Goal: Task Accomplishment & Management: Manage account settings

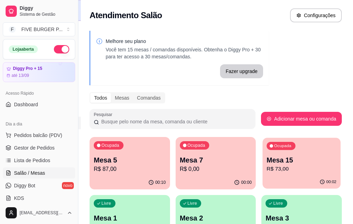
click at [266, 163] on p "Mesa 15" at bounding box center [301, 160] width 70 height 9
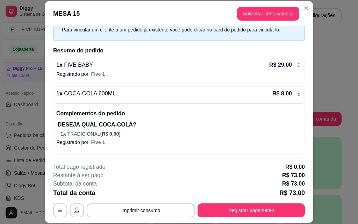
scroll to position [76, 0]
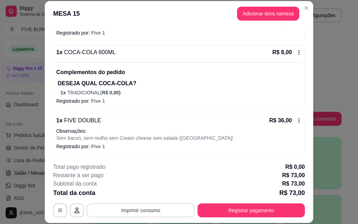
click at [149, 208] on button "Imprimir consumo" at bounding box center [141, 211] width 108 height 14
click at [149, 197] on button "IMPRESSORA" at bounding box center [140, 194] width 49 height 11
click at [59, 210] on icon "button" at bounding box center [60, 211] width 6 height 6
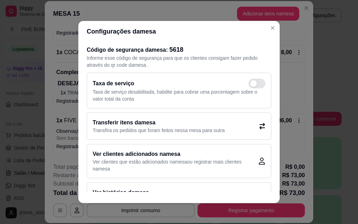
click at [259, 127] on icon at bounding box center [262, 126] width 6 height 6
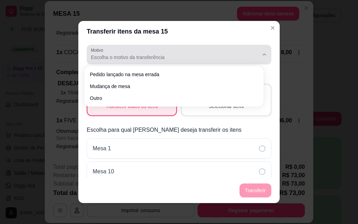
click at [171, 59] on span "Escolha o motivo da transferência" at bounding box center [175, 57] width 168 height 7
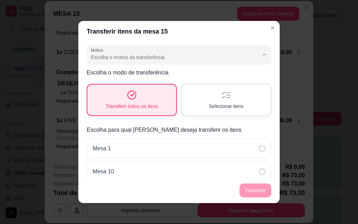
click at [165, 88] on span "Mudança de mesa" at bounding box center [170, 85] width 155 height 7
type input "TABLE_TRANSFER"
select select "TABLE_TRANSFER"
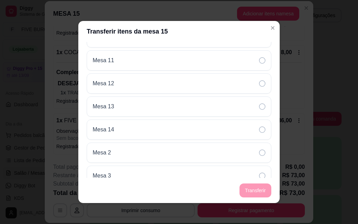
scroll to position [140, 0]
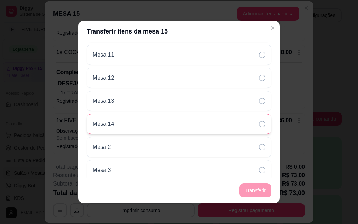
click at [197, 120] on div "Mesa 14" at bounding box center [179, 124] width 185 height 20
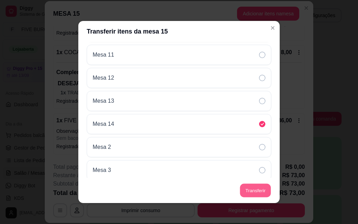
click at [260, 190] on button "Transferir" at bounding box center [255, 191] width 31 height 14
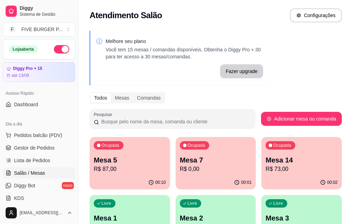
click at [265, 170] on p "R$ 73,00" at bounding box center [301, 169] width 72 height 8
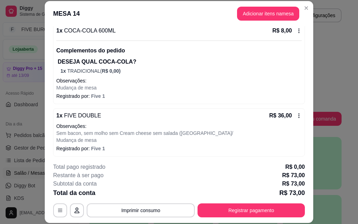
scroll to position [116, 0]
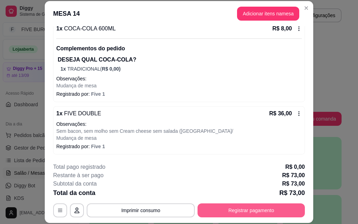
click at [263, 210] on button "Registrar pagamento" at bounding box center [251, 211] width 107 height 14
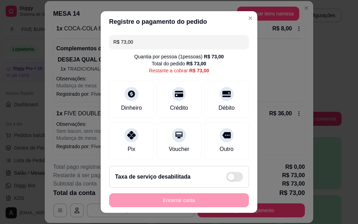
drag, startPoint x: 158, startPoint y: 48, endPoint x: 0, endPoint y: 48, distance: 157.7
click at [0, 48] on div "Registre o pagamento do pedido R$ 73,00 Quantia por pessoa ( 1 pessoas) R$ 73,0…" at bounding box center [179, 112] width 358 height 224
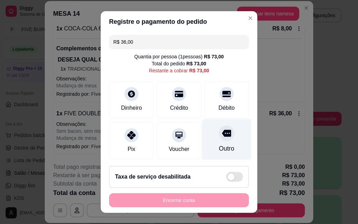
click at [207, 151] on div "Outro" at bounding box center [226, 139] width 49 height 41
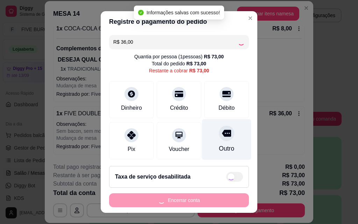
type input "R$ 37,00"
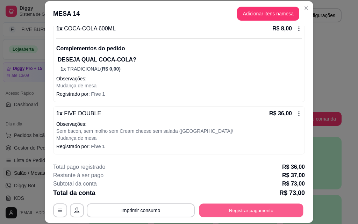
click at [256, 207] on button "Registrar pagamento" at bounding box center [251, 211] width 104 height 14
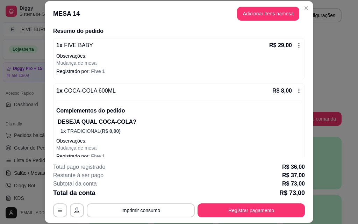
scroll to position [0, 0]
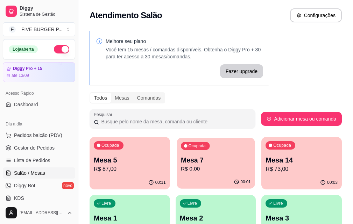
click at [181, 158] on p "Mesa 7" at bounding box center [216, 160] width 70 height 9
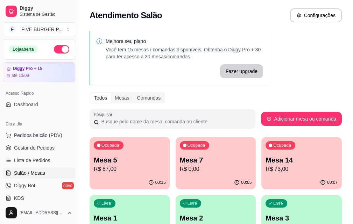
click at [111, 159] on p "Mesa 5" at bounding box center [130, 160] width 72 height 10
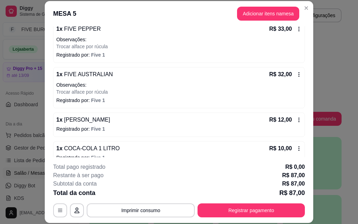
scroll to position [82, 0]
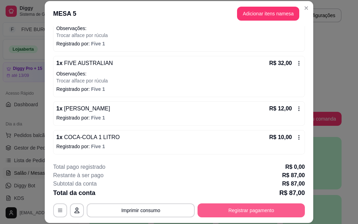
click at [227, 212] on button "Registrar pagamento" at bounding box center [251, 211] width 107 height 14
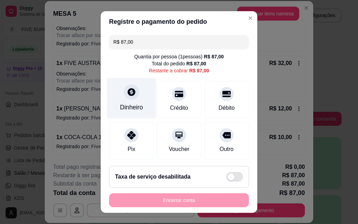
click at [116, 103] on div "Dinheiro" at bounding box center [131, 98] width 49 height 41
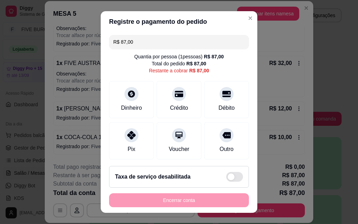
click at [150, 95] on div "Quantia recebida 0,00 Quantia à ser cobrada R$ 87,00" at bounding box center [179, 106] width 157 height 40
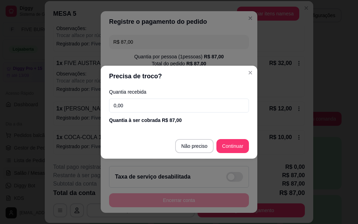
click at [151, 102] on input "0,00" at bounding box center [179, 106] width 140 height 14
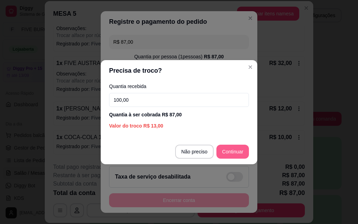
type input "100,00"
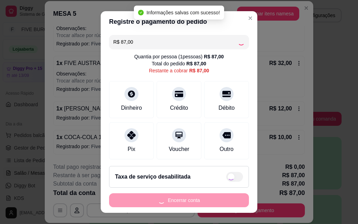
type input "R$ 0,00"
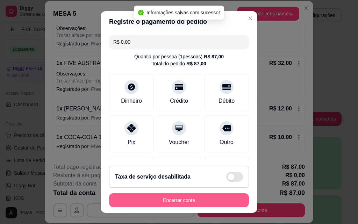
click at [199, 204] on button "Encerrar conta" at bounding box center [179, 200] width 140 height 14
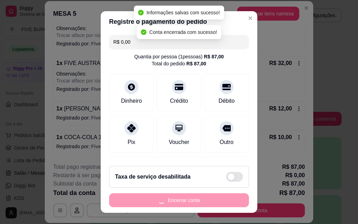
scroll to position [0, 0]
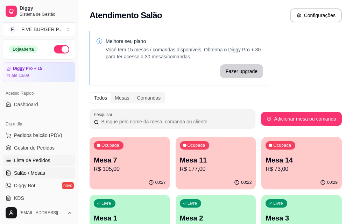
click at [37, 165] on link "Lista de Pedidos" at bounding box center [39, 160] width 72 height 11
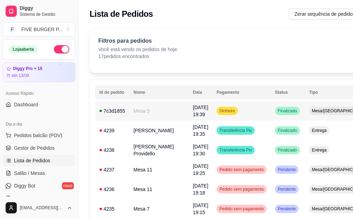
click at [224, 115] on td "Dinheiro" at bounding box center [241, 111] width 58 height 20
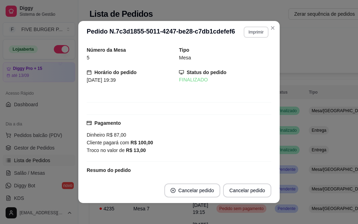
click at [256, 32] on button "Imprimir" at bounding box center [256, 32] width 25 height 11
click at [252, 55] on button "IMPRESSORA" at bounding box center [241, 56] width 51 height 11
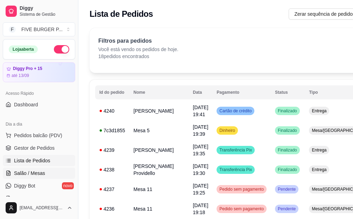
click at [42, 178] on link "Salão / Mesas" at bounding box center [39, 172] width 72 height 11
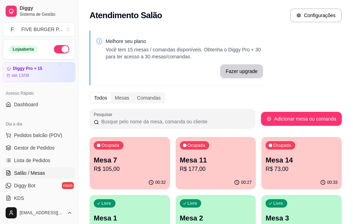
click at [265, 159] on p "Mesa 14" at bounding box center [301, 160] width 72 height 10
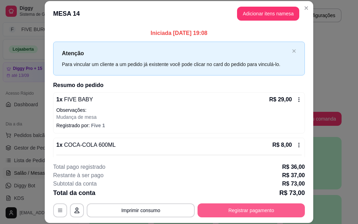
click at [213, 208] on button "Registrar pagamento" at bounding box center [251, 211] width 107 height 14
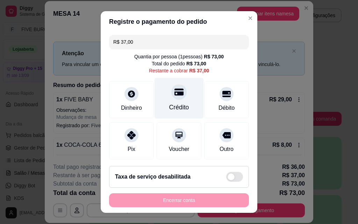
click at [183, 102] on div "Crédito" at bounding box center [179, 98] width 49 height 41
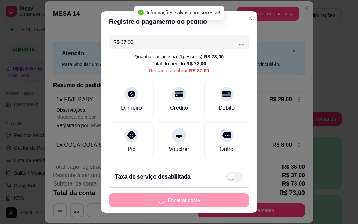
type input "R$ 0,00"
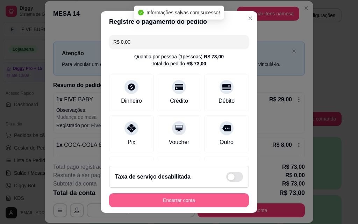
click at [213, 200] on button "Encerrar conta" at bounding box center [179, 200] width 140 height 14
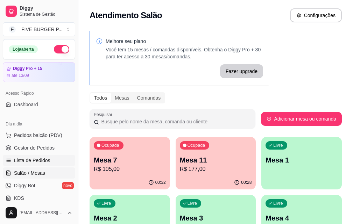
click at [44, 163] on span "Lista de Pedidos" at bounding box center [32, 160] width 36 height 7
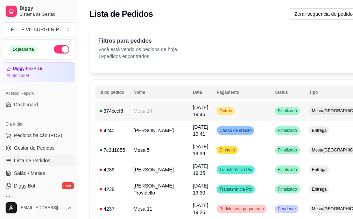
click at [235, 113] on td "Outros" at bounding box center [241, 111] width 58 height 20
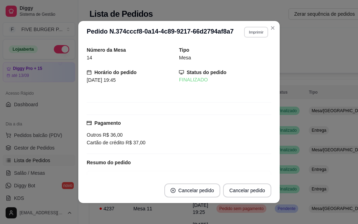
click at [252, 35] on button "Imprimir" at bounding box center [256, 32] width 24 height 11
click at [252, 55] on button "IMPRESSORA" at bounding box center [241, 56] width 49 height 11
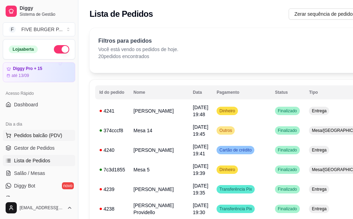
click at [53, 139] on button "Pedidos balcão (PDV)" at bounding box center [39, 135] width 72 height 11
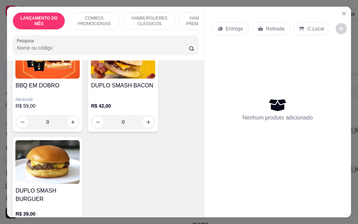
scroll to position [315, 0]
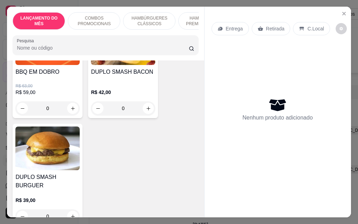
click at [72, 110] on div "0" at bounding box center [47, 108] width 64 height 14
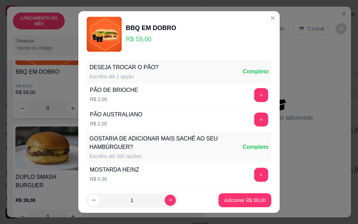
scroll to position [0, 0]
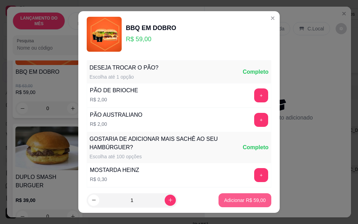
click at [255, 201] on p "Adicionar R$ 59,00" at bounding box center [245, 200] width 42 height 7
type input "1"
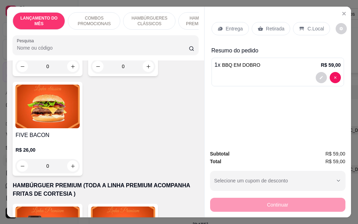
scroll to position [630, 0]
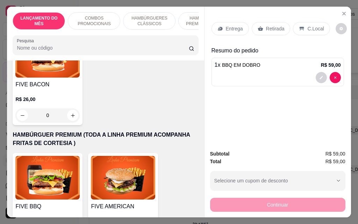
click at [75, 109] on div "0" at bounding box center [47, 115] width 64 height 14
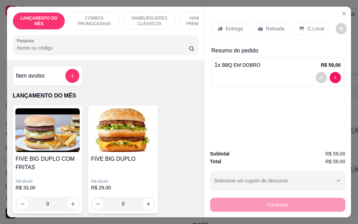
scroll to position [0, 0]
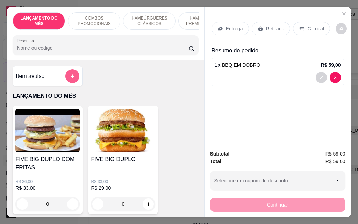
click at [71, 79] on icon "add-separate-item" at bounding box center [72, 76] width 5 height 5
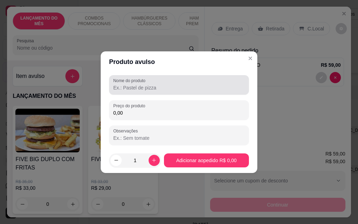
click at [140, 84] on input "Nome do produto" at bounding box center [178, 87] width 131 height 7
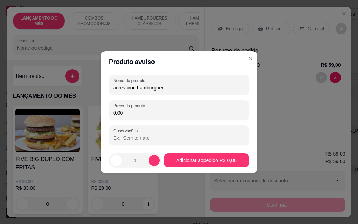
type input "acrescimo hamburguer"
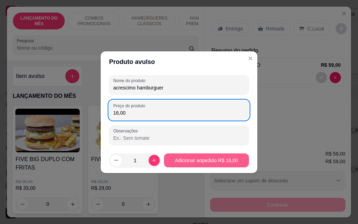
type input "16,00"
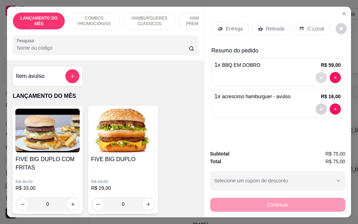
click at [316, 75] on button "decrease-product-quantity" at bounding box center [321, 77] width 11 height 11
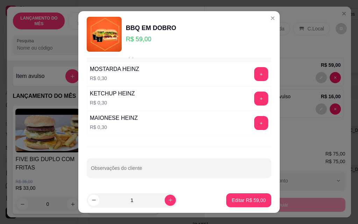
scroll to position [11, 0]
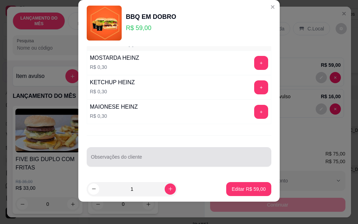
click at [190, 162] on input "Observações do cliente" at bounding box center [179, 159] width 176 height 7
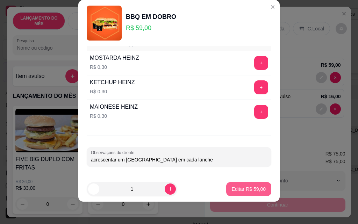
type input "acrescentar um [GEOGRAPHIC_DATA] em cada lanche"
click at [238, 189] on p "Editar R$ 59,00" at bounding box center [248, 189] width 33 height 7
type input "0"
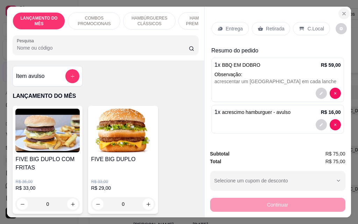
click at [345, 14] on button "Close" at bounding box center [343, 13] width 11 height 11
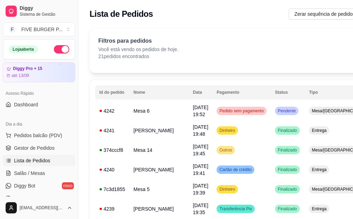
click at [36, 164] on span "Lista de Pedidos" at bounding box center [32, 160] width 36 height 7
click at [35, 176] on span "Salão / Mesas" at bounding box center [29, 173] width 31 height 7
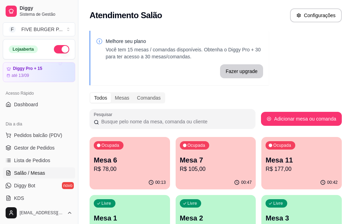
click at [180, 159] on p "Mesa 7" at bounding box center [216, 160] width 72 height 10
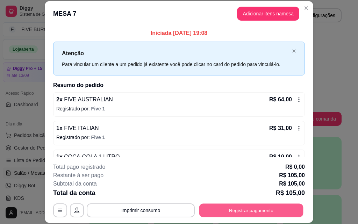
click at [255, 214] on button "Registrar pagamento" at bounding box center [251, 211] width 104 height 14
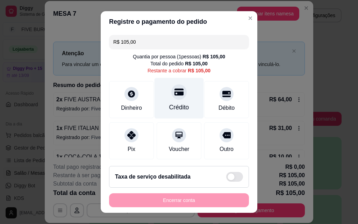
click at [176, 97] on div at bounding box center [178, 91] width 15 height 15
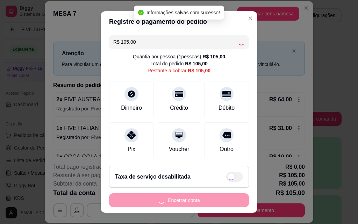
type input "R$ 0,00"
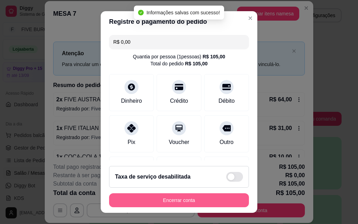
click at [216, 197] on button "Encerrar conta" at bounding box center [179, 200] width 140 height 14
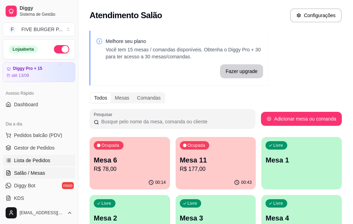
click at [63, 158] on link "Lista de Pedidos" at bounding box center [39, 160] width 72 height 11
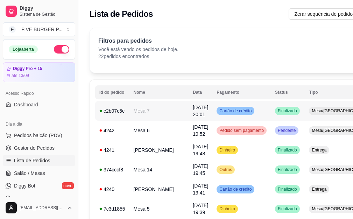
click at [225, 113] on span "Cartão de crédito" at bounding box center [235, 111] width 35 height 6
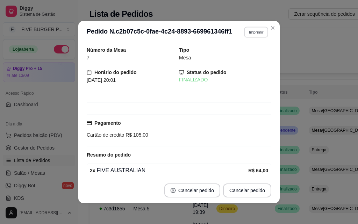
click at [246, 35] on button "Imprimir" at bounding box center [256, 32] width 24 height 11
click at [245, 58] on button "IMPRESSORA" at bounding box center [241, 56] width 51 height 11
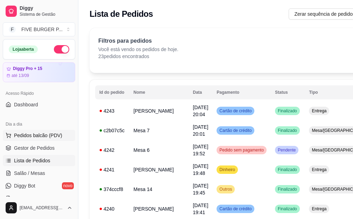
click at [33, 133] on span "Pedidos balcão (PDV)" at bounding box center [38, 135] width 48 height 7
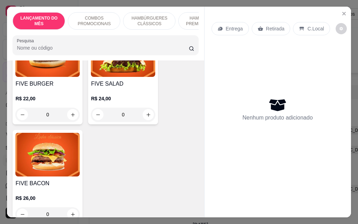
scroll to position [559, 0]
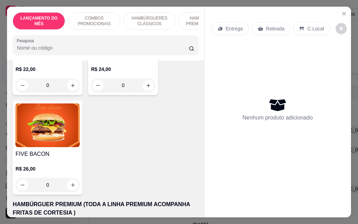
click at [145, 80] on div "0" at bounding box center [123, 85] width 64 height 14
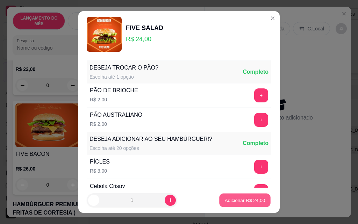
click at [237, 202] on p "Adicionar R$ 24,00" at bounding box center [245, 200] width 41 height 7
type input "1"
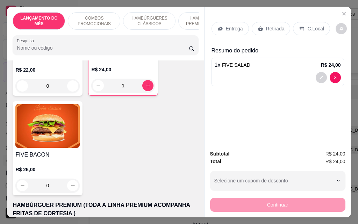
scroll to position [560, 0]
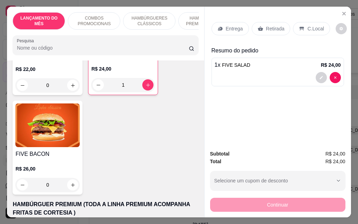
click at [261, 24] on div "Retirada" at bounding box center [271, 28] width 39 height 13
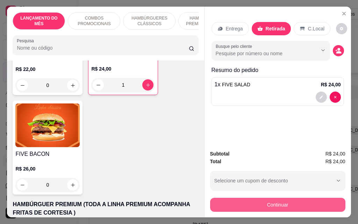
click at [274, 200] on button "Continuar" at bounding box center [277, 205] width 135 height 14
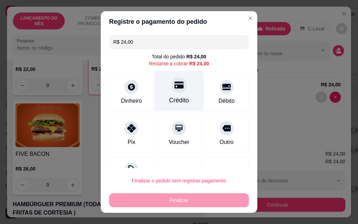
click at [184, 97] on div "Crédito" at bounding box center [179, 91] width 49 height 41
type input "R$ 0,00"
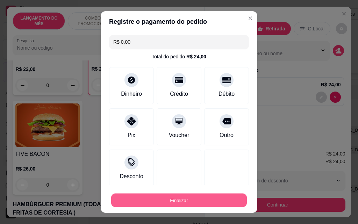
click at [221, 205] on button "Finalizar" at bounding box center [179, 201] width 136 height 14
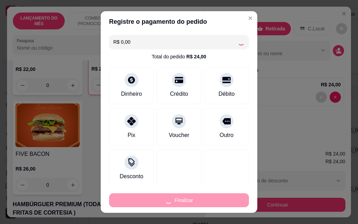
type input "0"
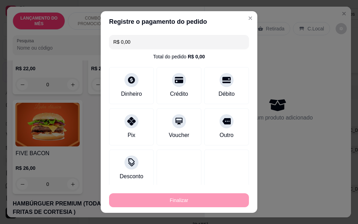
type input "-R$ 24,00"
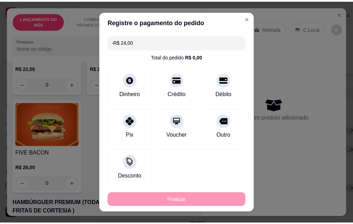
scroll to position [559, 0]
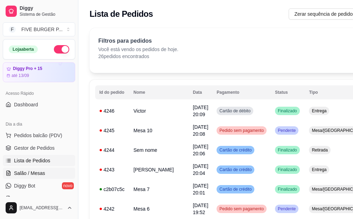
click at [33, 174] on span "Salão / Mesas" at bounding box center [29, 173] width 31 height 7
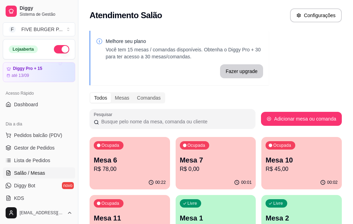
click at [265, 163] on p "Mesa 10" at bounding box center [301, 160] width 72 height 10
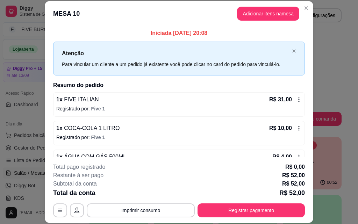
click at [296, 130] on icon at bounding box center [299, 129] width 6 height 6
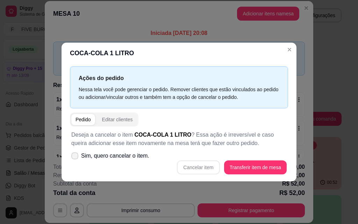
click at [77, 156] on icon at bounding box center [75, 156] width 6 height 4
click at [76, 157] on input "Sim, quero cancelar o item." at bounding box center [73, 159] width 5 height 5
checkbox input "true"
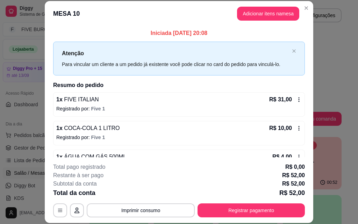
click at [296, 129] on icon at bounding box center [299, 129] width 6 height 6
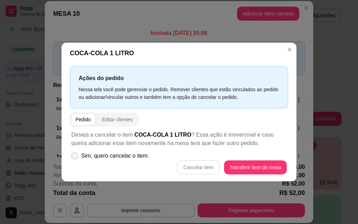
click at [76, 155] on icon at bounding box center [75, 156] width 6 height 4
click at [76, 157] on input "Sim, quero cancelar o item." at bounding box center [73, 159] width 5 height 5
checkbox input "true"
click at [201, 167] on button "Cancelar item" at bounding box center [198, 167] width 43 height 14
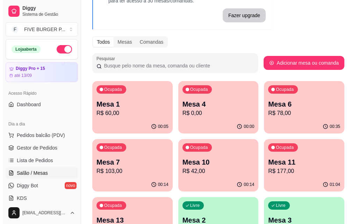
scroll to position [70, 0]
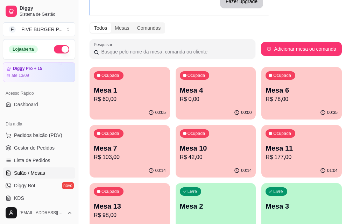
click at [261, 162] on div "Ocupada Mesa 11 R$ 177,00" at bounding box center [301, 144] width 80 height 39
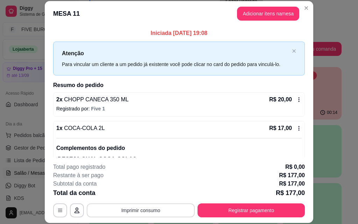
click at [149, 210] on button "Imprimir consumo" at bounding box center [141, 211] width 108 height 14
click at [153, 193] on button "IMPRESSORA" at bounding box center [140, 194] width 49 height 11
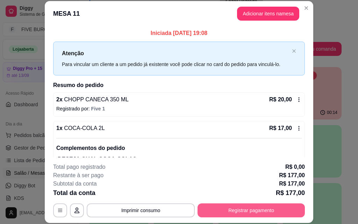
click at [224, 213] on button "Registrar pagamento" at bounding box center [251, 211] width 107 height 14
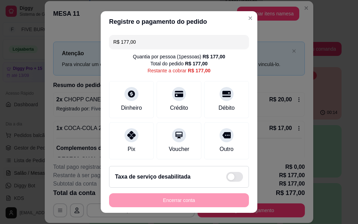
drag, startPoint x: 148, startPoint y: 45, endPoint x: 70, endPoint y: 62, distance: 79.8
click at [70, 62] on div "Registre o pagamento do pedido R$ 177,00 Quantia por pessoa ( 1 pessoas) R$ 177…" at bounding box center [179, 112] width 358 height 224
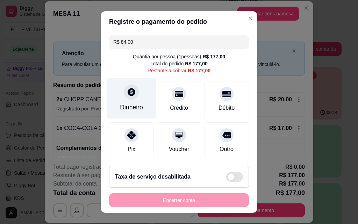
type input "R$ 84,00"
click at [124, 95] on div at bounding box center [131, 91] width 15 height 15
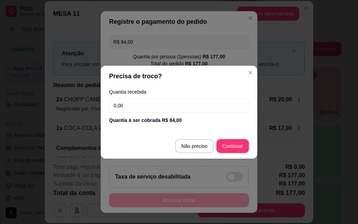
click at [133, 109] on input "0,00" at bounding box center [179, 106] width 140 height 14
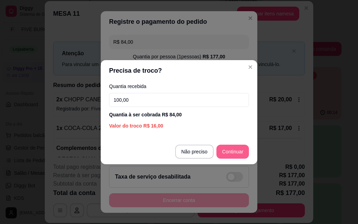
type input "100,00"
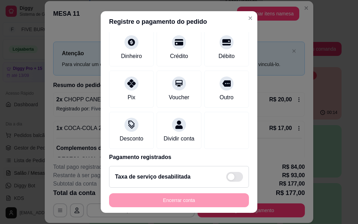
scroll to position [88, 0]
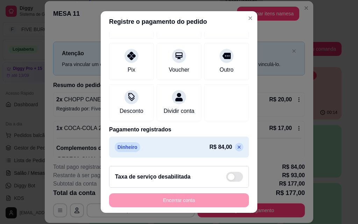
click at [236, 147] on icon at bounding box center [239, 147] width 6 height 6
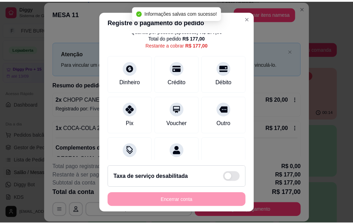
scroll to position [0, 0]
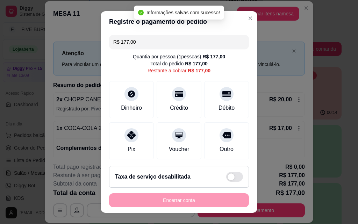
drag, startPoint x: 145, startPoint y: 45, endPoint x: 119, endPoint y: 53, distance: 28.2
click at [109, 45] on div "R$ 177,00" at bounding box center [179, 42] width 140 height 14
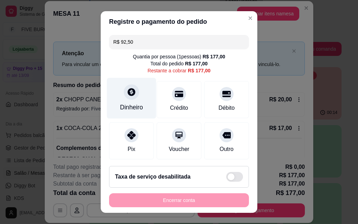
type input "R$ 92,50"
click at [133, 106] on div "Dinheiro" at bounding box center [131, 107] width 23 height 9
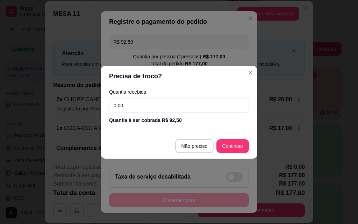
click at [137, 107] on input "0,00" at bounding box center [179, 106] width 140 height 14
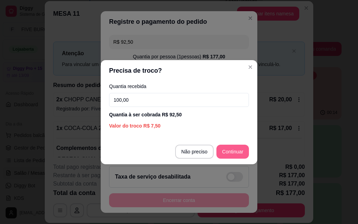
type input "100,00"
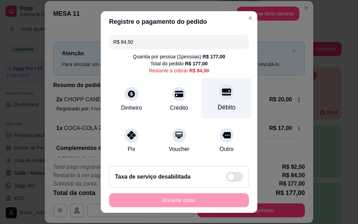
click at [222, 97] on div "Débito" at bounding box center [226, 98] width 49 height 41
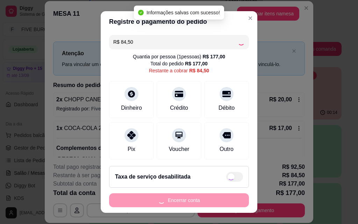
type input "R$ 0,00"
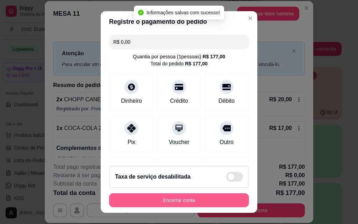
click at [195, 205] on button "Encerrar conta" at bounding box center [179, 200] width 140 height 14
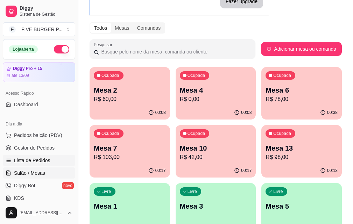
click at [44, 164] on link "Lista de Pedidos" at bounding box center [39, 160] width 72 height 11
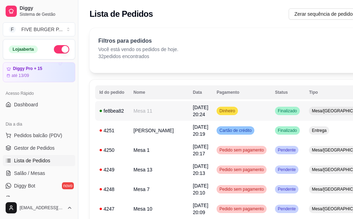
click at [231, 110] on td "Dinheiro" at bounding box center [241, 111] width 58 height 20
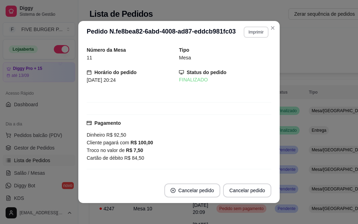
click at [253, 31] on button "Imprimir" at bounding box center [256, 32] width 25 height 11
click at [257, 55] on button "IMPRESSORA" at bounding box center [241, 56] width 51 height 11
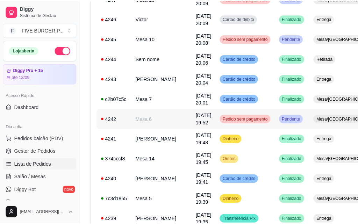
scroll to position [175, 0]
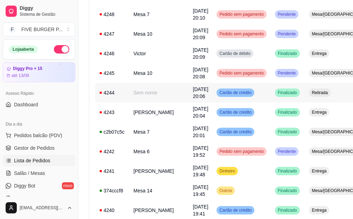
click at [272, 95] on td "Finalizado" at bounding box center [288, 93] width 34 height 20
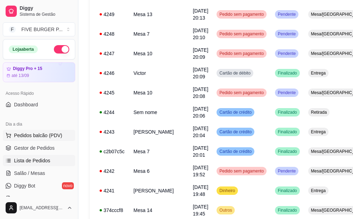
click at [47, 140] on button "Pedidos balcão (PDV)" at bounding box center [39, 135] width 72 height 11
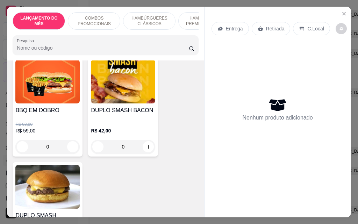
scroll to position [280, 0]
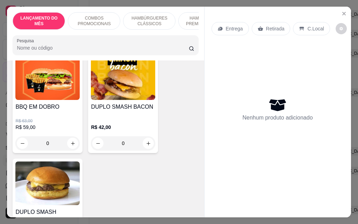
click at [71, 145] on div "0" at bounding box center [47, 143] width 64 height 14
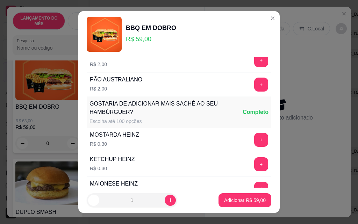
scroll to position [101, 0]
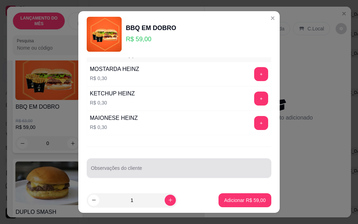
click at [132, 163] on div at bounding box center [179, 168] width 176 height 14
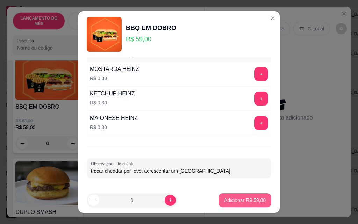
type input "trocar cheddar por ovo, acrescentar um [GEOGRAPHIC_DATA]"
click at [244, 201] on p "Adicionar R$ 59,00" at bounding box center [245, 200] width 42 height 7
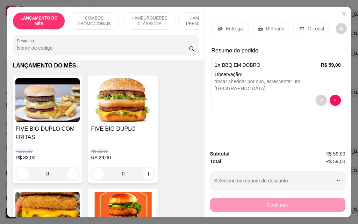
scroll to position [0, 0]
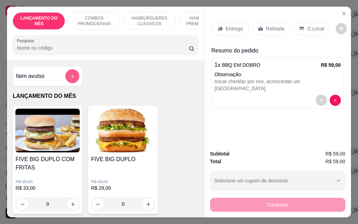
click at [72, 79] on icon "add-separate-item" at bounding box center [72, 76] width 5 height 5
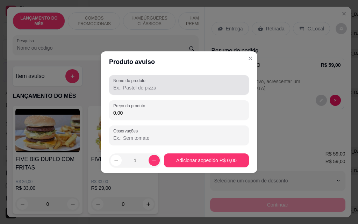
click at [153, 84] on input "Nome do produto" at bounding box center [178, 87] width 131 height 7
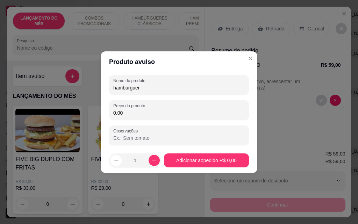
type input "hamburguer"
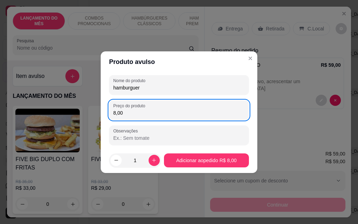
type input "8,00"
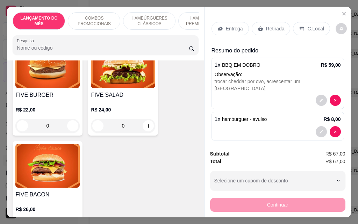
scroll to position [525, 0]
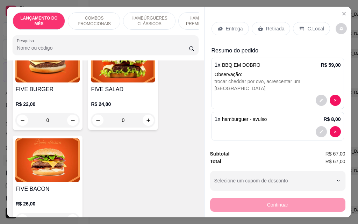
click at [69, 117] on div "0" at bounding box center [47, 120] width 64 height 14
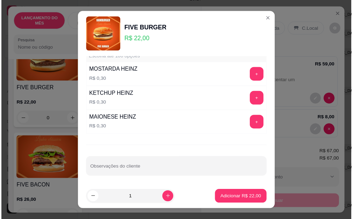
scroll to position [613, 0]
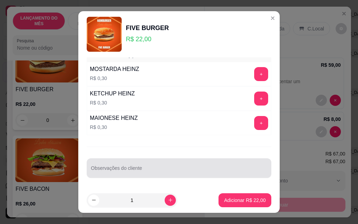
click at [158, 167] on input "Observações do cliente" at bounding box center [179, 170] width 176 height 7
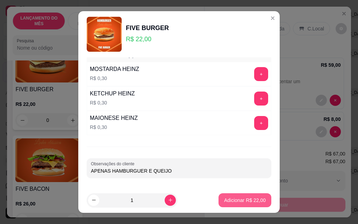
type input "APENAS HAMBURGUER E QUEIJO"
click at [250, 202] on p "Adicionar R$ 22,00" at bounding box center [245, 200] width 41 height 7
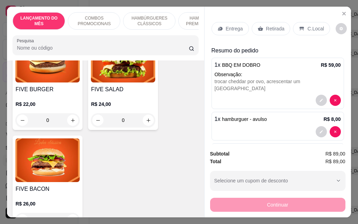
click at [265, 31] on div "Retirada" at bounding box center [271, 28] width 39 height 13
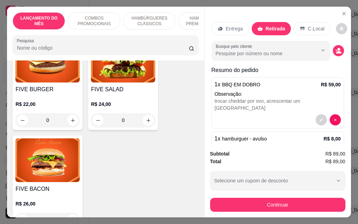
click at [226, 25] on p "Entrega" at bounding box center [234, 28] width 17 height 7
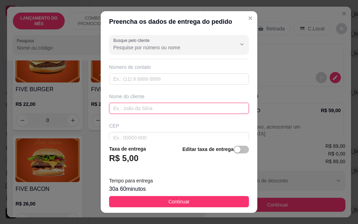
click at [165, 108] on input "text" at bounding box center [179, 108] width 140 height 11
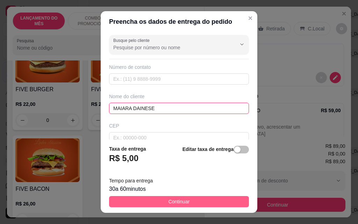
type input "MAIARA DAINESE"
click at [207, 203] on button "Continuar" at bounding box center [179, 201] width 140 height 11
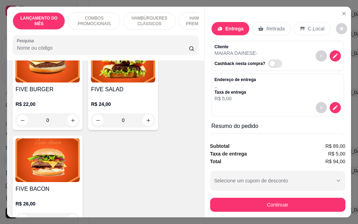
click at [273, 25] on p "Retirada" at bounding box center [275, 28] width 19 height 7
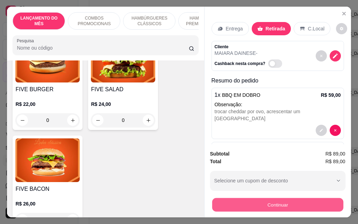
click at [290, 205] on button "Continuar" at bounding box center [277, 205] width 131 height 14
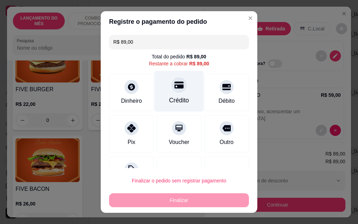
click at [175, 102] on div "Crédito" at bounding box center [179, 100] width 20 height 9
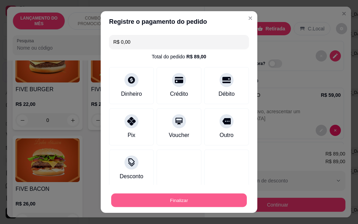
click at [205, 197] on button "Finalizar" at bounding box center [179, 201] width 136 height 14
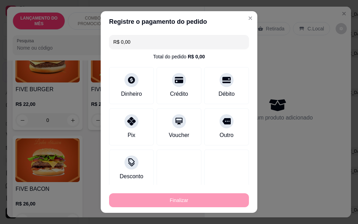
type input "-R$ 89,00"
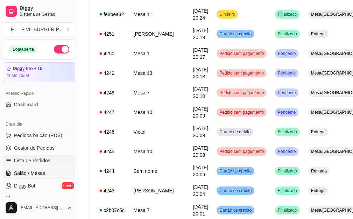
click at [45, 173] on link "Salão / Mesas" at bounding box center [39, 172] width 72 height 11
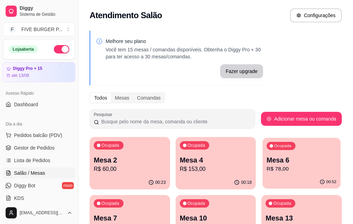
click at [266, 167] on p "R$ 78,00" at bounding box center [301, 169] width 70 height 8
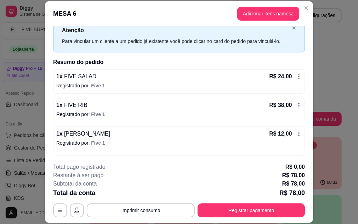
scroll to position [48, 0]
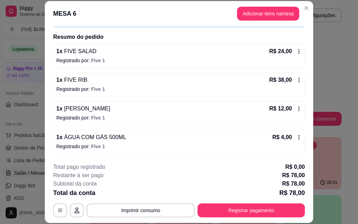
drag, startPoint x: 215, startPoint y: 218, endPoint x: 215, endPoint y: 206, distance: 11.9
click at [216, 216] on footer "**********" at bounding box center [179, 190] width 269 height 66
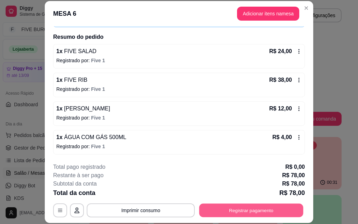
click at [227, 211] on button "Registrar pagamento" at bounding box center [251, 211] width 104 height 14
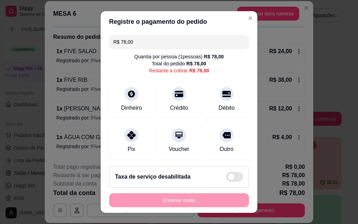
drag, startPoint x: 140, startPoint y: 40, endPoint x: 73, endPoint y: 50, distance: 67.6
click at [73, 50] on div "Registre o pagamento do pedido R$ 78,00 Quantia por pessoa ( 1 pessoas) R$ 78,0…" at bounding box center [179, 112] width 358 height 224
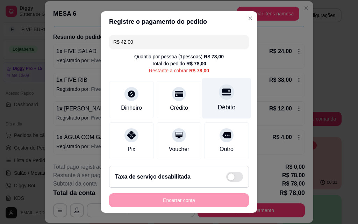
click at [218, 106] on div "Débito" at bounding box center [227, 107] width 18 height 9
click at [218, 107] on div "Débito" at bounding box center [227, 107] width 18 height 9
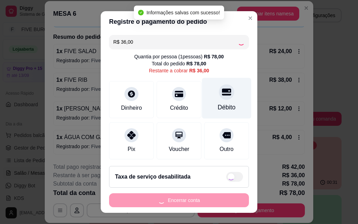
type input "R$ 0,00"
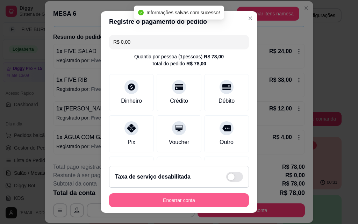
click at [205, 205] on button "Encerrar conta" at bounding box center [179, 200] width 140 height 14
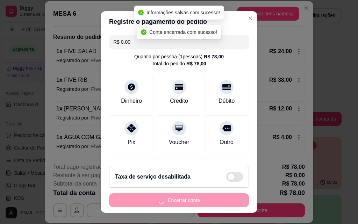
scroll to position [0, 0]
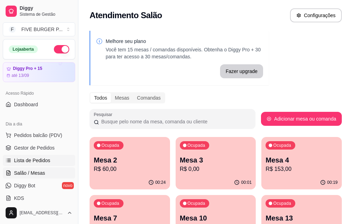
click at [39, 161] on span "Lista de Pedidos" at bounding box center [32, 160] width 36 height 7
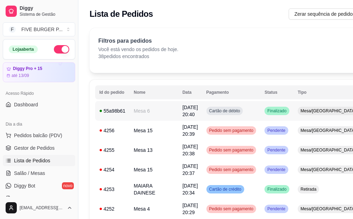
click at [217, 113] on span "Cartão de débito" at bounding box center [225, 111] width 34 height 6
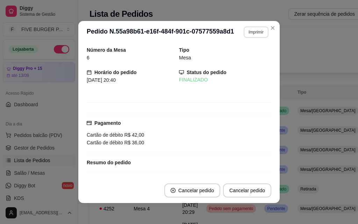
click at [250, 33] on button "Imprimir" at bounding box center [256, 32] width 25 height 11
click at [247, 56] on button "IMPRESSORA" at bounding box center [241, 56] width 51 height 11
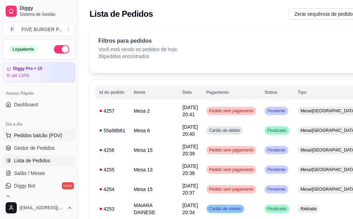
click at [63, 138] on button "Pedidos balcão (PDV)" at bounding box center [39, 135] width 72 height 11
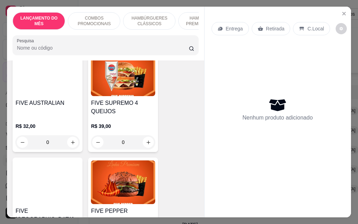
scroll to position [944, 0]
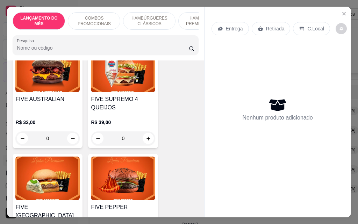
click at [69, 131] on div "0" at bounding box center [47, 138] width 64 height 14
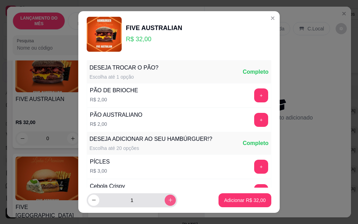
click at [168, 201] on icon "increase-product-quantity" at bounding box center [170, 200] width 5 height 5
type input "2"
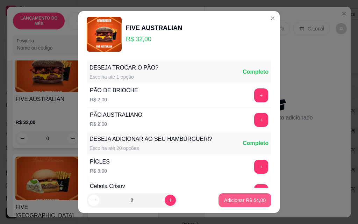
click at [257, 205] on button "Adicionar R$ 64,00" at bounding box center [245, 200] width 53 height 14
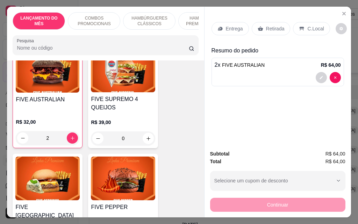
scroll to position [944, 0]
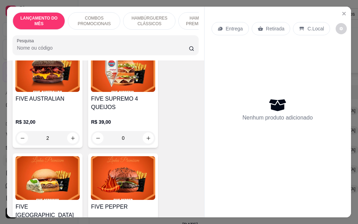
type input "0"
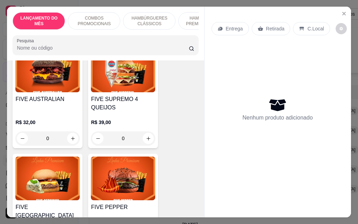
click at [70, 131] on div "0" at bounding box center [47, 138] width 64 height 14
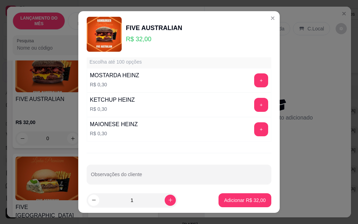
scroll to position [613, 0]
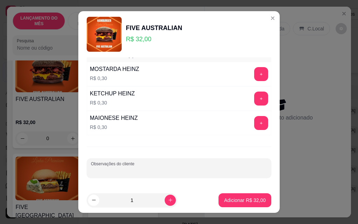
click at [161, 170] on input "Observações do cliente" at bounding box center [179, 170] width 176 height 7
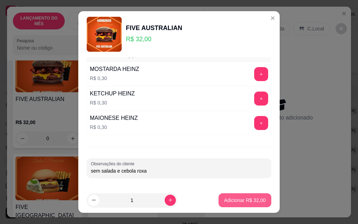
type input "sem salada e cebola roxa"
click at [236, 202] on p "Adicionar R$ 32,00" at bounding box center [245, 200] width 42 height 7
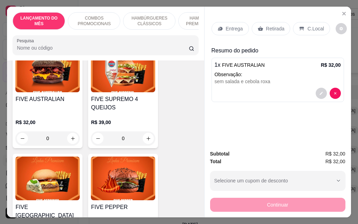
click at [70, 131] on div "0" at bounding box center [47, 138] width 64 height 14
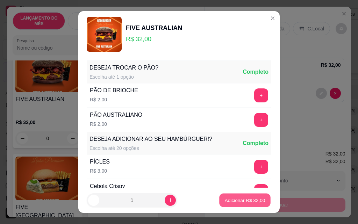
click at [237, 204] on p "Adicionar R$ 32,00" at bounding box center [245, 200] width 41 height 7
type input "1"
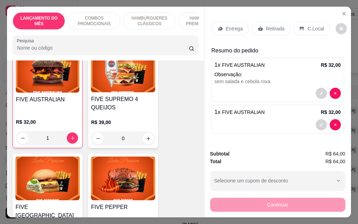
scroll to position [944, 0]
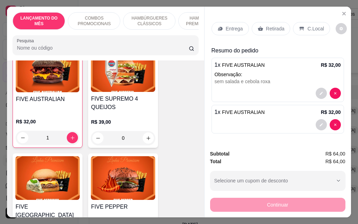
click at [234, 27] on p "Entrega" at bounding box center [234, 28] width 17 height 7
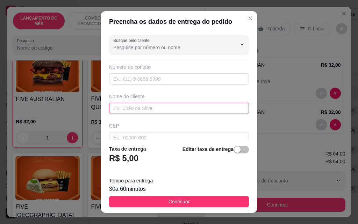
click at [170, 106] on input "text" at bounding box center [179, 108] width 140 height 11
type input "[PERSON_NAME]"
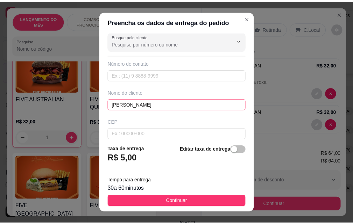
scroll to position [81, 0]
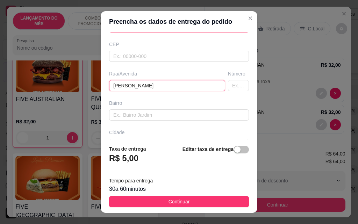
type input "[PERSON_NAME]"
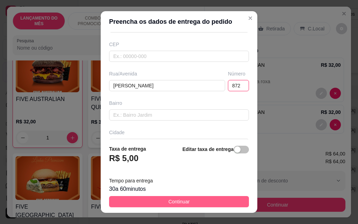
type input "872"
click at [193, 201] on button "Continuar" at bounding box center [179, 201] width 140 height 11
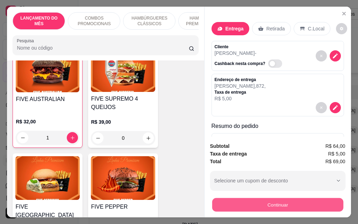
click at [242, 202] on button "Continuar" at bounding box center [277, 205] width 131 height 14
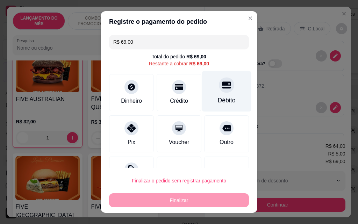
click at [218, 97] on div "Débito" at bounding box center [227, 100] width 18 height 9
type input "R$ 0,00"
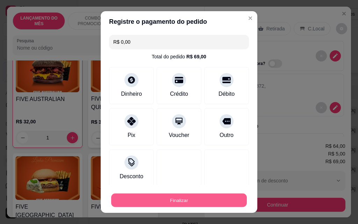
click at [201, 197] on button "Finalizar" at bounding box center [179, 201] width 136 height 14
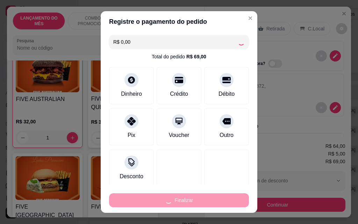
type input "0"
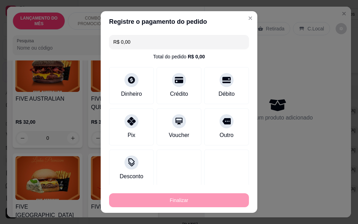
type input "-R$ 69,00"
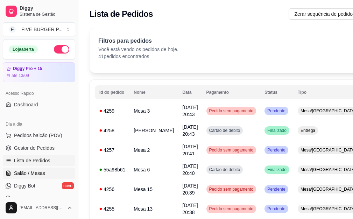
click at [44, 176] on link "Salão / Mesas" at bounding box center [39, 172] width 72 height 11
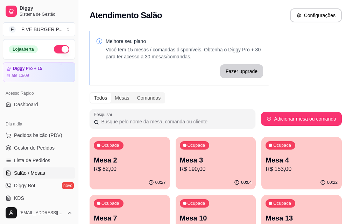
click at [166, 223] on p "R$ 103,00" at bounding box center [130, 227] width 72 height 8
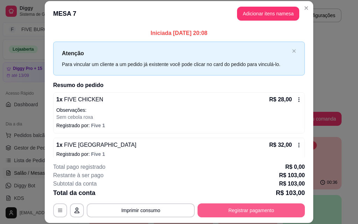
click at [261, 208] on button "Registrar pagamento" at bounding box center [251, 211] width 107 height 14
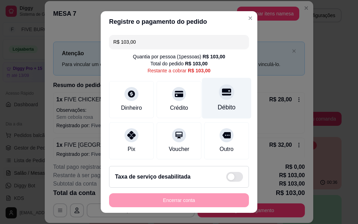
click at [204, 107] on div "Débito" at bounding box center [226, 98] width 49 height 41
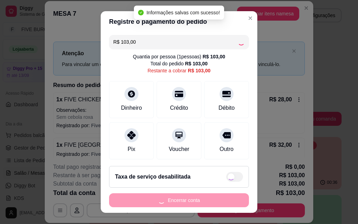
type input "R$ 0,00"
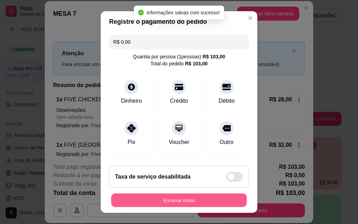
click at [191, 197] on button "Encerrar conta" at bounding box center [179, 201] width 136 height 14
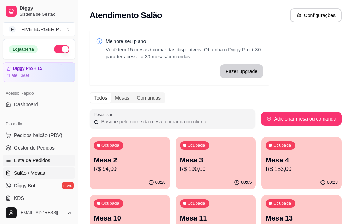
click at [37, 160] on span "Lista de Pedidos" at bounding box center [32, 160] width 36 height 7
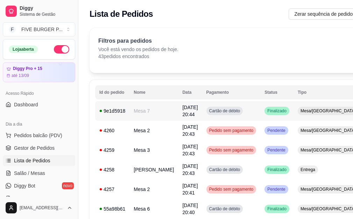
click at [239, 118] on td "Cartão de débito" at bounding box center [231, 111] width 58 height 20
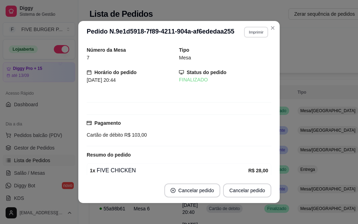
click at [260, 31] on button "Imprimir" at bounding box center [256, 32] width 24 height 11
click at [256, 57] on button "IMPRESSORA" at bounding box center [241, 56] width 51 height 11
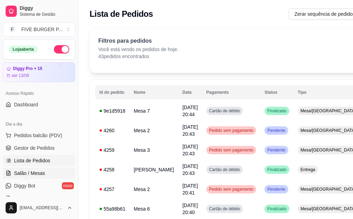
click at [38, 171] on span "Salão / Mesas" at bounding box center [29, 173] width 31 height 7
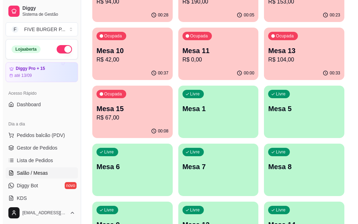
scroll to position [168, 0]
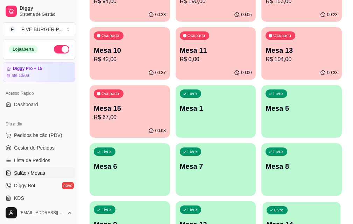
click at [266, 220] on p "Mesa 14" at bounding box center [301, 224] width 70 height 9
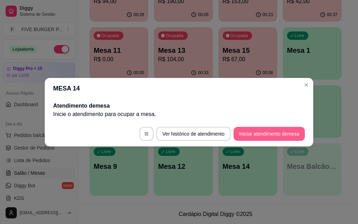
click at [244, 133] on button "Iniciar atendimento de mesa" at bounding box center [269, 134] width 71 height 14
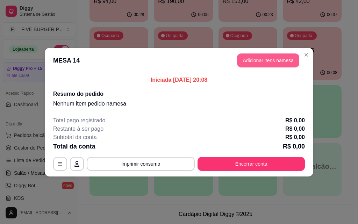
click at [274, 60] on button "Adicionar itens na mesa" at bounding box center [268, 60] width 62 height 14
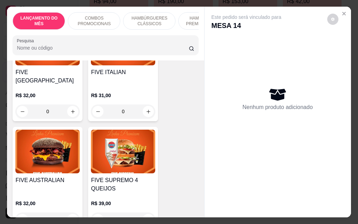
scroll to position [874, 0]
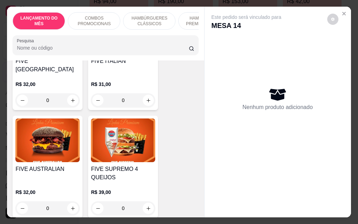
click at [145, 93] on div "0" at bounding box center [123, 100] width 64 height 14
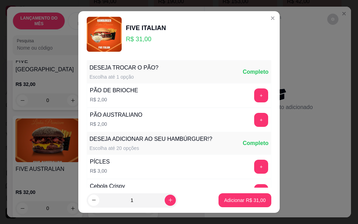
click at [228, 208] on footer "1 Adicionar R$ 31,00" at bounding box center [178, 200] width 201 height 25
click at [228, 205] on button "Adicionar R$ 31,00" at bounding box center [245, 200] width 53 height 14
type input "1"
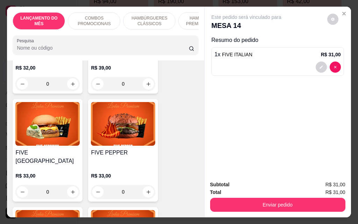
scroll to position [1015, 0]
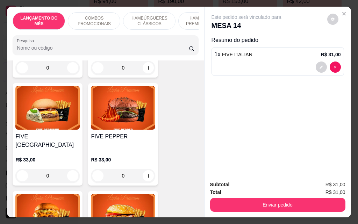
click at [72, 169] on div "0" at bounding box center [47, 176] width 64 height 14
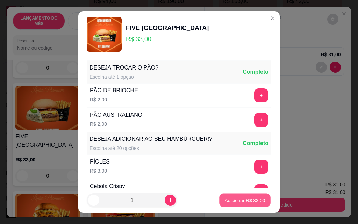
click at [240, 199] on p "Adicionar R$ 33,00" at bounding box center [245, 200] width 41 height 7
type input "1"
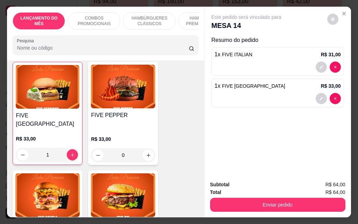
scroll to position [1120, 0]
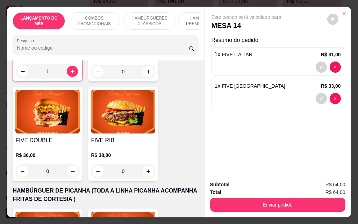
click at [147, 164] on div "0" at bounding box center [123, 171] width 64 height 14
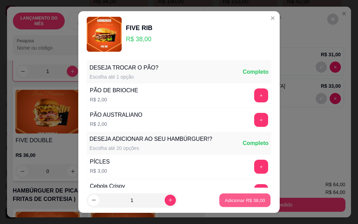
click at [237, 200] on p "Adicionar R$ 38,00" at bounding box center [245, 200] width 41 height 7
type input "1"
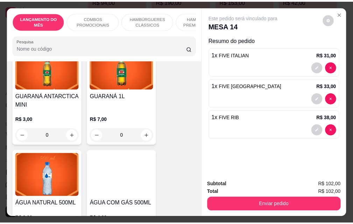
scroll to position [3323, 0]
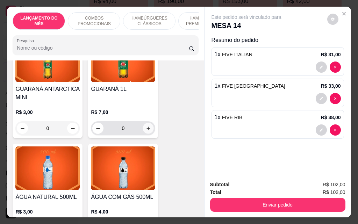
click at [146, 126] on icon "increase-product-quantity" at bounding box center [148, 128] width 5 height 5
type input "1"
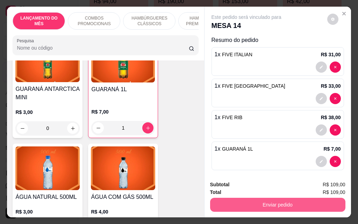
click at [232, 201] on button "Enviar pedido" at bounding box center [277, 205] width 135 height 14
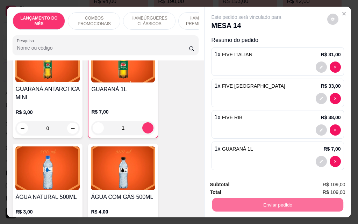
click at [274, 183] on button "Não registrar e enviar pedido" at bounding box center [254, 184] width 71 height 13
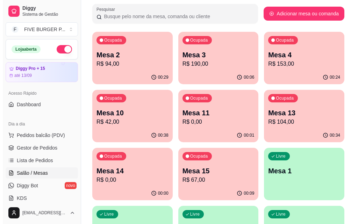
scroll to position [98, 0]
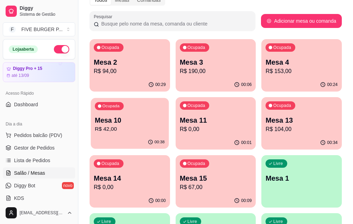
click at [169, 136] on div "00:38" at bounding box center [130, 142] width 78 height 13
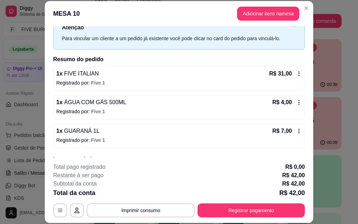
scroll to position [59, 0]
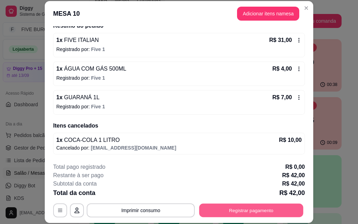
click at [267, 207] on button "Registrar pagamento" at bounding box center [251, 211] width 104 height 14
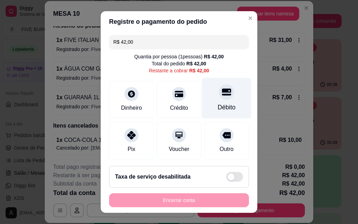
click at [217, 101] on div "Débito" at bounding box center [226, 98] width 49 height 41
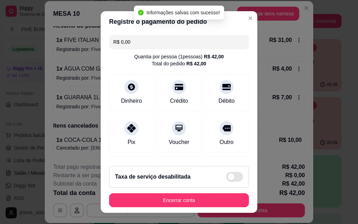
type input "R$ 0,00"
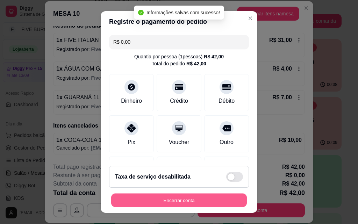
click at [212, 201] on button "Encerrar conta" at bounding box center [179, 201] width 136 height 14
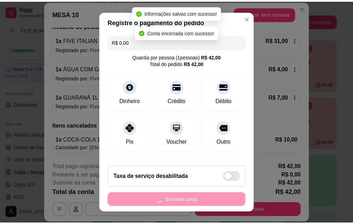
scroll to position [0, 0]
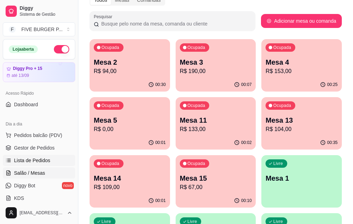
click at [35, 165] on link "Lista de Pedidos" at bounding box center [39, 160] width 72 height 11
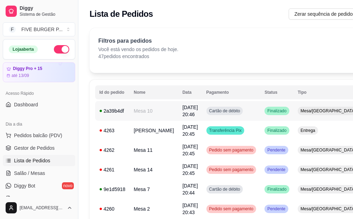
click at [227, 116] on td "Cartão de débito" at bounding box center [231, 111] width 58 height 20
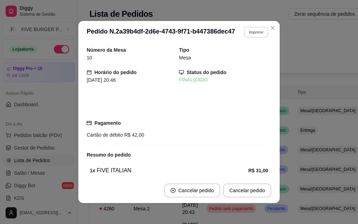
click at [257, 33] on button "Imprimir" at bounding box center [256, 32] width 24 height 11
click at [257, 55] on button "IMPRESSORA" at bounding box center [241, 56] width 51 height 11
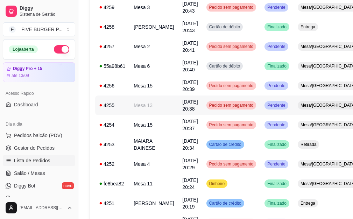
scroll to position [315, 0]
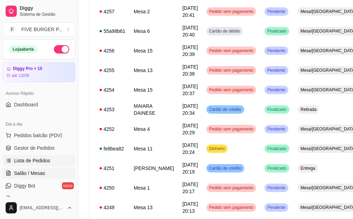
drag, startPoint x: 37, startPoint y: 184, endPoint x: 37, endPoint y: 176, distance: 7.7
click at [37, 183] on link "Diggy Bot novo" at bounding box center [39, 185] width 72 height 11
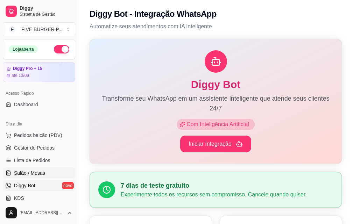
click at [37, 176] on span "Salão / Mesas" at bounding box center [29, 173] width 31 height 7
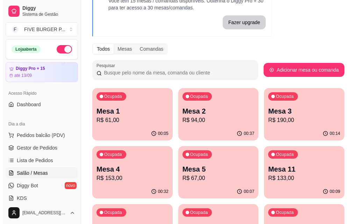
scroll to position [168, 0]
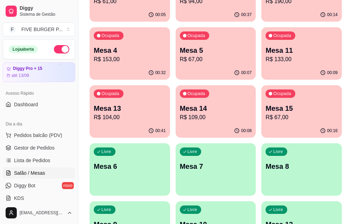
click at [197, 201] on div "Livre Mesa 10" at bounding box center [216, 223] width 80 height 44
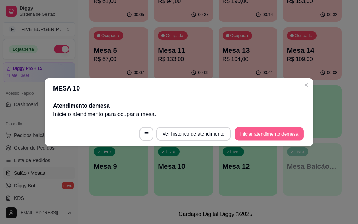
click at [256, 137] on button "Iniciar atendimento de mesa" at bounding box center [269, 134] width 69 height 14
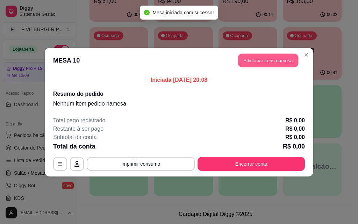
click at [255, 64] on button "Adicionar itens na mesa" at bounding box center [268, 60] width 60 height 14
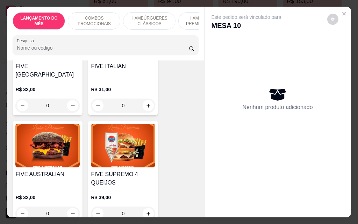
scroll to position [909, 0]
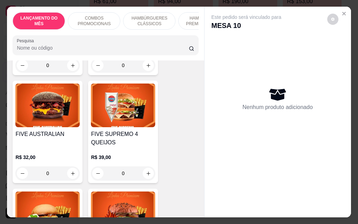
click at [72, 166] on div "0" at bounding box center [47, 173] width 64 height 14
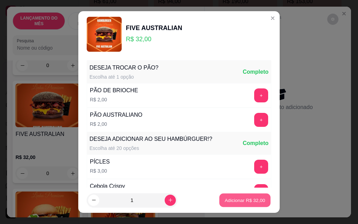
click at [247, 199] on p "Adicionar R$ 32,00" at bounding box center [245, 200] width 41 height 7
type input "1"
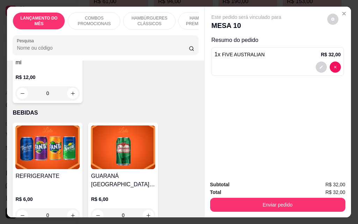
scroll to position [2902, 0]
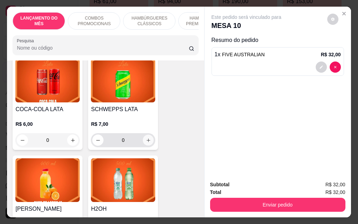
click at [146, 138] on icon "increase-product-quantity" at bounding box center [148, 140] width 5 height 5
type input "1"
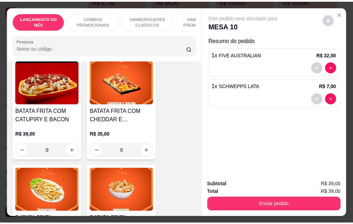
scroll to position [2413, 0]
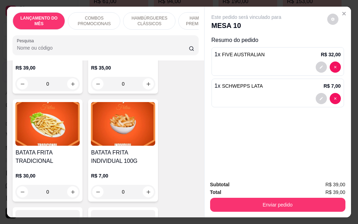
click at [144, 185] on div "0" at bounding box center [123, 192] width 64 height 14
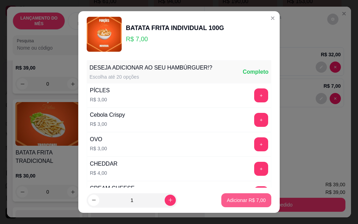
click at [250, 199] on p "Adicionar R$ 7,00" at bounding box center [246, 200] width 39 height 7
type input "1"
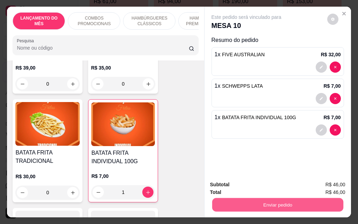
click at [275, 204] on button "Enviar pedido" at bounding box center [277, 205] width 131 height 14
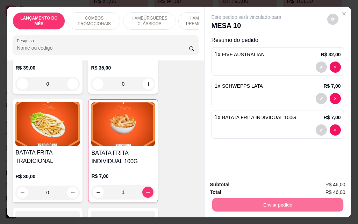
click at [258, 185] on button "Não registrar e enviar pedido" at bounding box center [254, 184] width 71 height 13
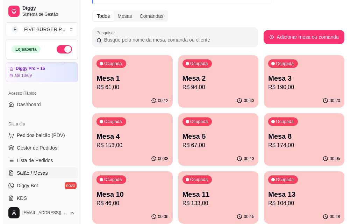
scroll to position [0, 0]
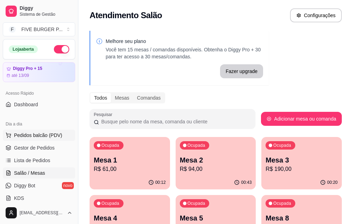
click at [63, 132] on button "Pedidos balcão (PDV)" at bounding box center [39, 135] width 72 height 11
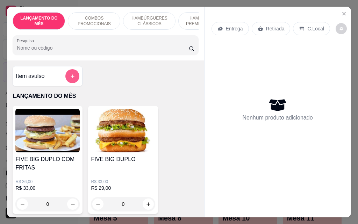
click at [71, 78] on icon "add-separate-item" at bounding box center [72, 76] width 5 height 5
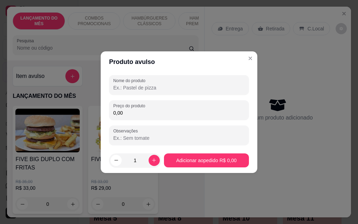
click at [192, 89] on input "Nome do produto" at bounding box center [178, 87] width 131 height 7
type input "f"
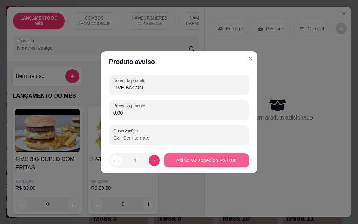
type input "FIVE BACON"
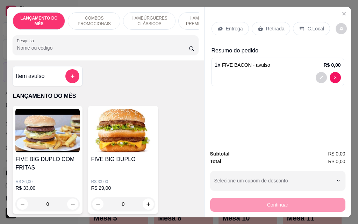
click at [237, 29] on p "Entrega" at bounding box center [234, 28] width 17 height 7
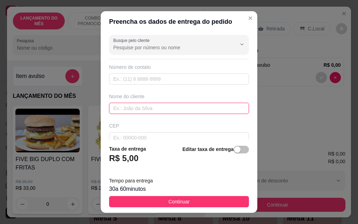
click at [176, 106] on input "text" at bounding box center [179, 108] width 140 height 11
type input "BIANCA"
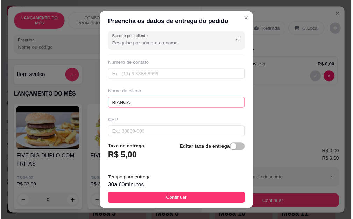
scroll to position [81, 0]
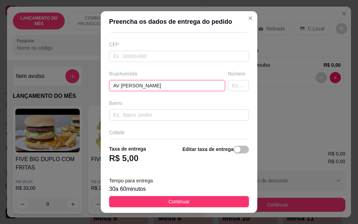
type input "AV [PERSON_NAME]"
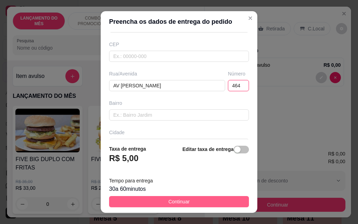
type input "464"
click at [230, 200] on button "Continuar" at bounding box center [179, 201] width 140 height 11
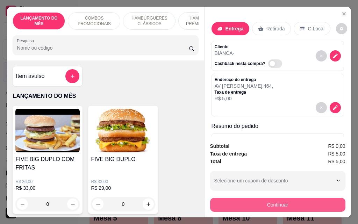
click at [260, 200] on button "Continuar" at bounding box center [277, 205] width 135 height 14
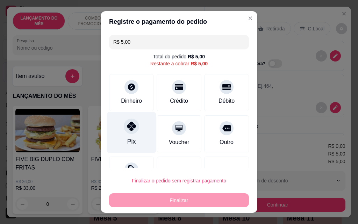
click at [127, 133] on div at bounding box center [131, 126] width 15 height 15
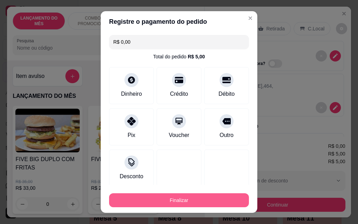
click at [190, 198] on button "Finalizar" at bounding box center [179, 200] width 140 height 14
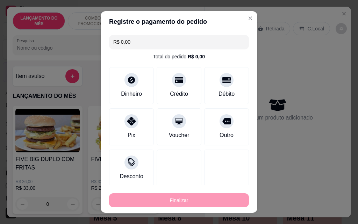
type input "-R$ 5,00"
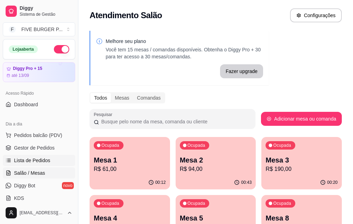
click at [43, 157] on span "Lista de Pedidos" at bounding box center [32, 160] width 36 height 7
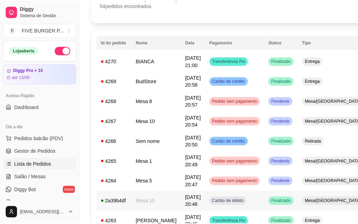
scroll to position [35, 0]
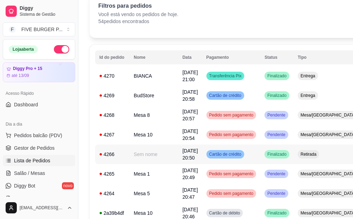
click at [260, 156] on td "Finalizado" at bounding box center [276, 154] width 33 height 20
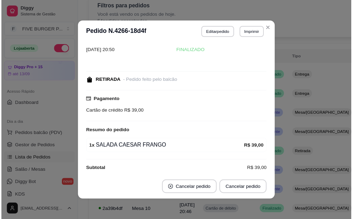
scroll to position [22, 0]
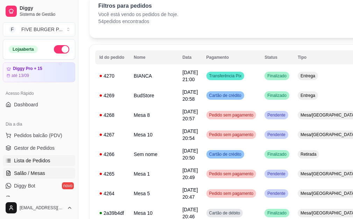
click at [34, 174] on span "Salão / Mesas" at bounding box center [29, 173] width 31 height 7
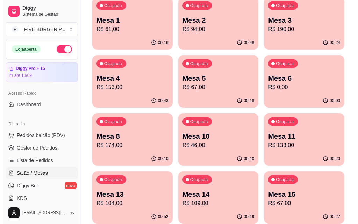
scroll to position [168, 0]
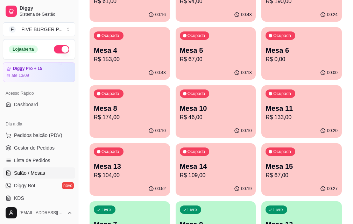
click at [265, 112] on p "Mesa 11" at bounding box center [301, 109] width 72 height 10
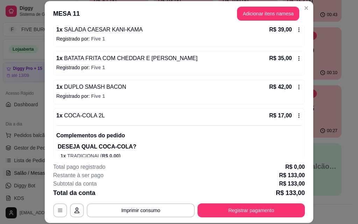
scroll to position [105, 0]
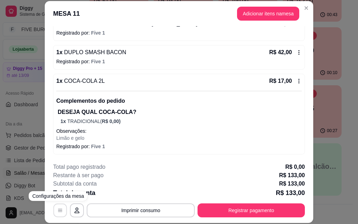
click at [60, 209] on icon "button" at bounding box center [60, 211] width 6 height 6
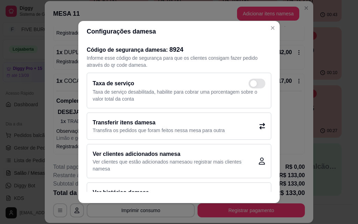
click at [259, 124] on icon at bounding box center [262, 126] width 6 height 6
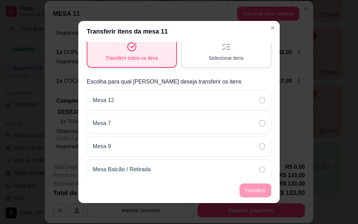
scroll to position [53, 0]
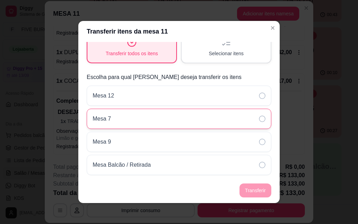
click at [259, 117] on icon at bounding box center [262, 119] width 6 height 6
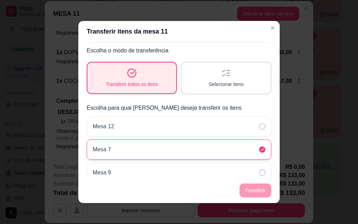
scroll to position [0, 0]
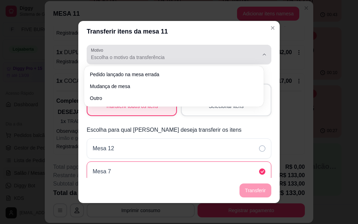
click at [170, 62] on button "Motivo Escolha o motivo da transferência" at bounding box center [179, 55] width 185 height 20
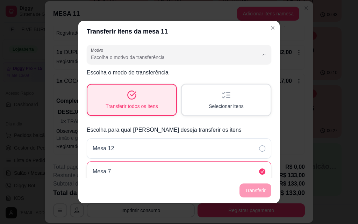
click at [164, 84] on span "Mudança de mesa" at bounding box center [170, 85] width 155 height 7
type input "TABLE_TRANSFER"
select select "TABLE_TRANSFER"
click at [255, 191] on button "Transferir" at bounding box center [256, 191] width 32 height 14
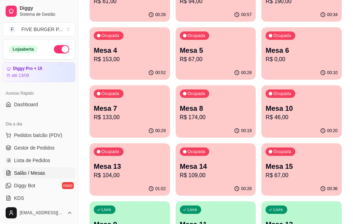
click at [305, 171] on p "R$ 67,00" at bounding box center [301, 175] width 72 height 8
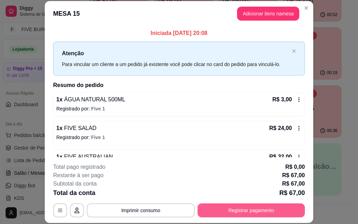
click at [268, 208] on button "Registrar pagamento" at bounding box center [251, 211] width 107 height 14
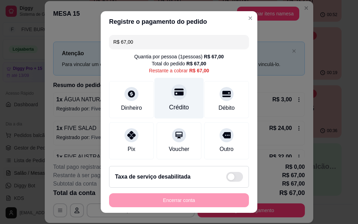
click at [175, 100] on div "Crédito" at bounding box center [179, 98] width 49 height 41
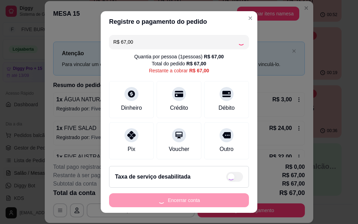
type input "R$ 0,00"
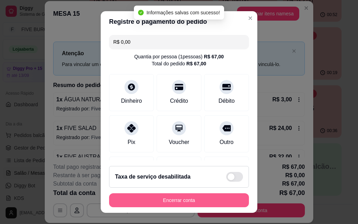
click at [202, 200] on button "Encerrar conta" at bounding box center [179, 200] width 140 height 14
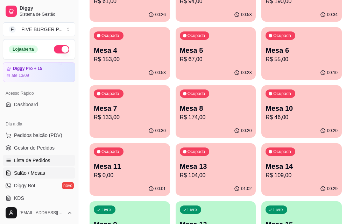
click at [48, 164] on link "Lista de Pedidos" at bounding box center [39, 160] width 72 height 11
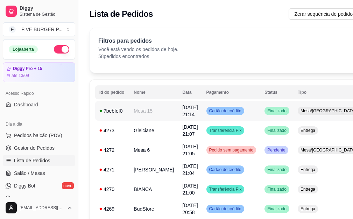
click at [240, 116] on td "Cartão de crédito" at bounding box center [231, 111] width 58 height 20
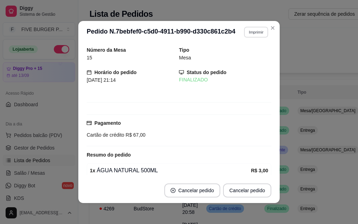
click at [247, 33] on button "Imprimir" at bounding box center [256, 32] width 24 height 11
click at [242, 54] on button "IMPRESSORA" at bounding box center [240, 56] width 49 height 11
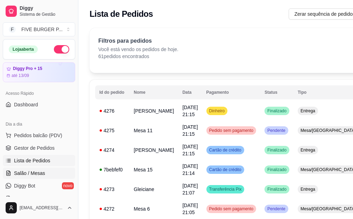
click at [44, 171] on span "Salão / Mesas" at bounding box center [29, 173] width 31 height 7
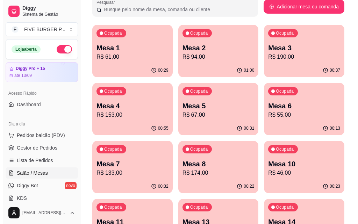
scroll to position [140, 0]
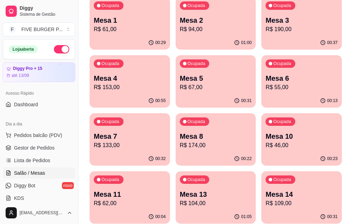
click at [166, 199] on p "R$ 62,00" at bounding box center [130, 203] width 72 height 8
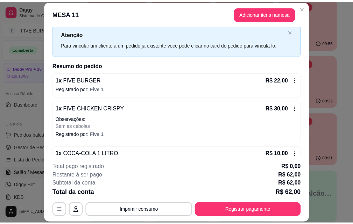
scroll to position [36, 0]
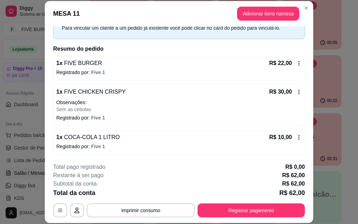
click at [299, 140] on icon at bounding box center [299, 137] width 1 height 5
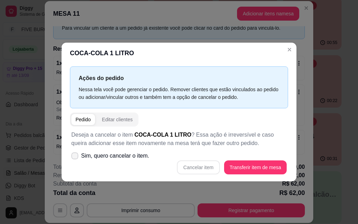
click at [76, 155] on icon at bounding box center [75, 156] width 6 height 4
click at [76, 157] on input "Sim, quero cancelar o item." at bounding box center [73, 159] width 5 height 5
checkbox input "true"
click at [208, 170] on button "Cancelar item" at bounding box center [199, 167] width 42 height 14
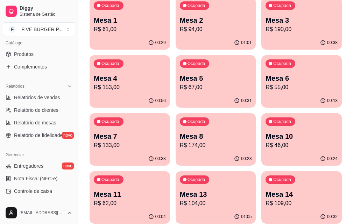
scroll to position [140, 0]
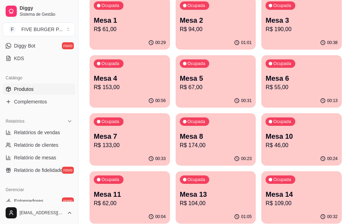
click at [37, 87] on link "Produtos" at bounding box center [39, 89] width 72 height 11
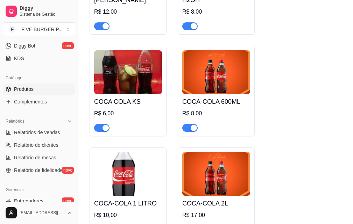
scroll to position [3637, 0]
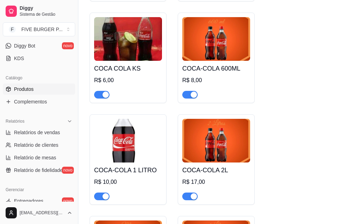
click at [105, 193] on div "button" at bounding box center [105, 196] width 6 height 6
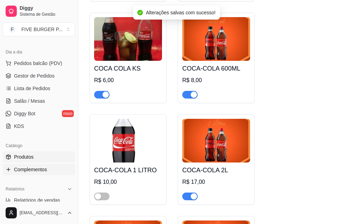
scroll to position [0, 0]
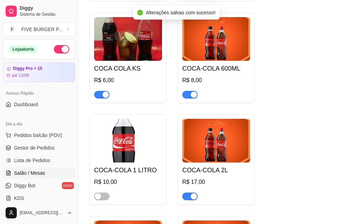
click at [36, 169] on link "Salão / Mesas" at bounding box center [39, 172] width 72 height 11
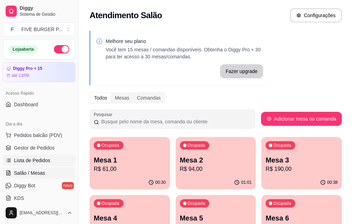
click at [22, 161] on span "Lista de Pedidos" at bounding box center [32, 160] width 36 height 7
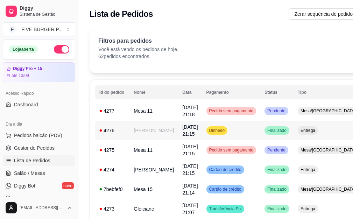
click at [150, 131] on td "[PERSON_NAME]" at bounding box center [153, 131] width 49 height 20
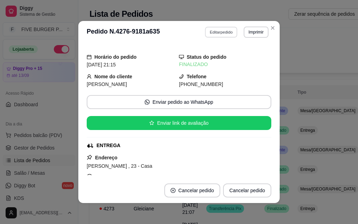
click at [232, 35] on button "Editar pedido" at bounding box center [221, 32] width 33 height 11
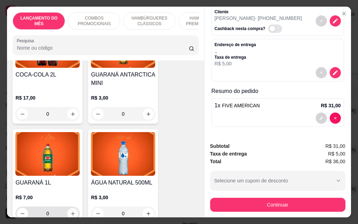
scroll to position [3252, 0]
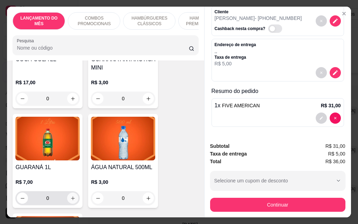
click at [70, 196] on icon "increase-product-quantity" at bounding box center [72, 198] width 5 height 5
type input "1"
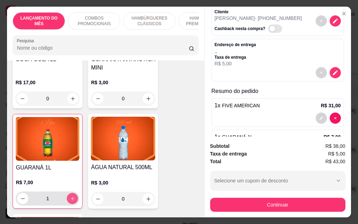
scroll to position [66, 0]
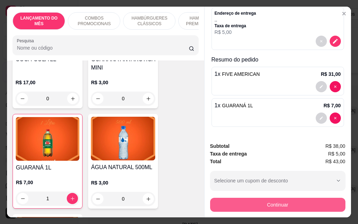
click at [211, 201] on button "Continuar" at bounding box center [277, 205] width 135 height 14
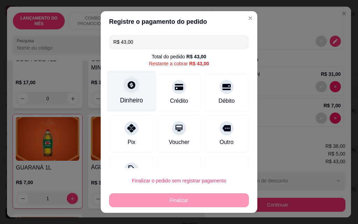
click at [135, 102] on div "Dinheiro" at bounding box center [131, 100] width 23 height 9
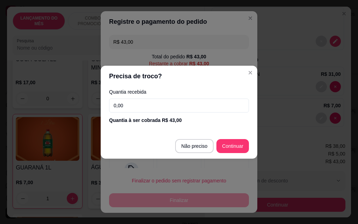
click at [135, 102] on input "0,00" at bounding box center [179, 106] width 140 height 14
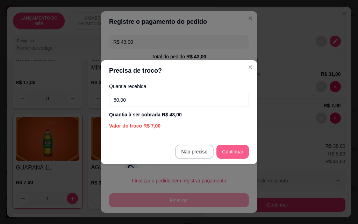
type input "50,00"
type input "R$ 0,00"
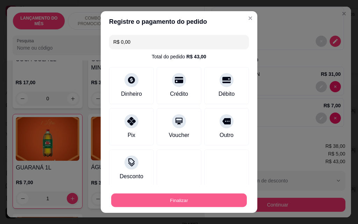
click at [176, 201] on button "Finalizar" at bounding box center [179, 201] width 136 height 14
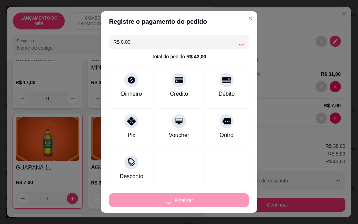
type input "0"
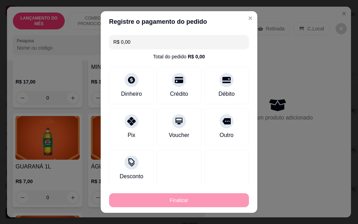
type input "-R$ 43,00"
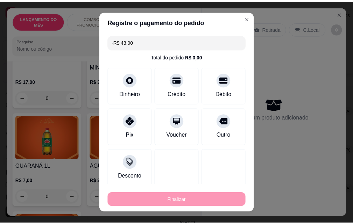
scroll to position [3251, 0]
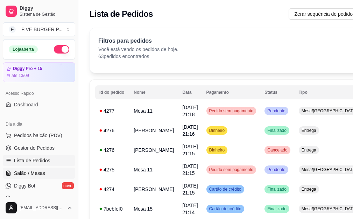
click at [40, 170] on span "Salão / Mesas" at bounding box center [29, 173] width 31 height 7
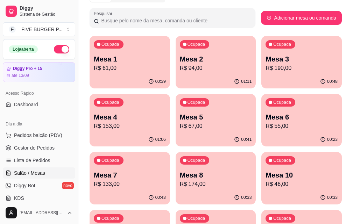
scroll to position [105, 0]
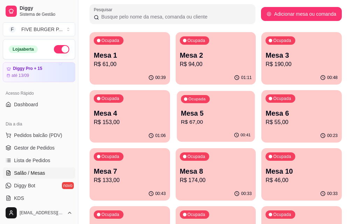
click at [181, 121] on p "R$ 67,00" at bounding box center [216, 122] width 70 height 8
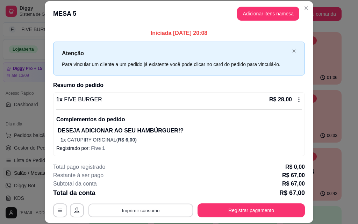
click at [164, 207] on button "Imprimir consumo" at bounding box center [140, 211] width 105 height 14
click at [148, 194] on button "IMPRESSORA" at bounding box center [140, 194] width 51 height 11
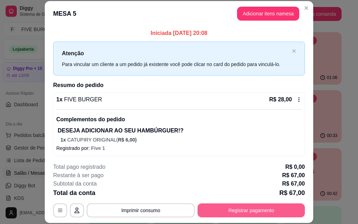
click at [258, 208] on button "Registrar pagamento" at bounding box center [251, 211] width 107 height 14
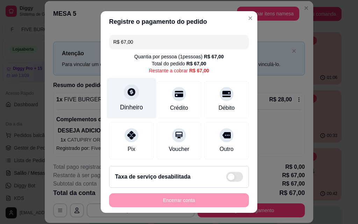
click at [134, 95] on div at bounding box center [131, 91] width 15 height 15
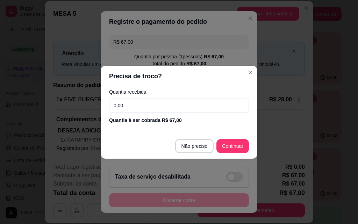
click at [135, 103] on input "0,00" at bounding box center [179, 106] width 140 height 14
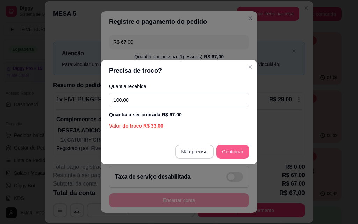
type input "100,00"
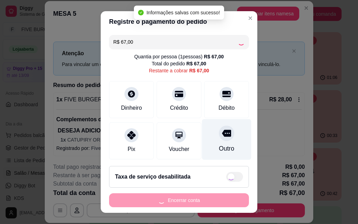
type input "R$ 0,00"
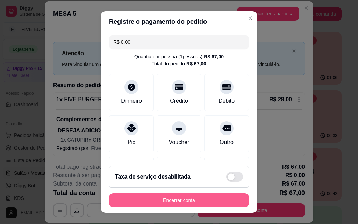
click at [214, 202] on button "Encerrar conta" at bounding box center [179, 200] width 140 height 14
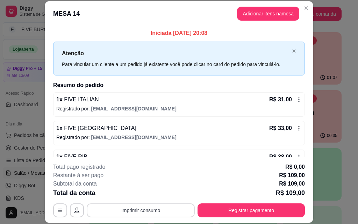
click at [157, 206] on button "Imprimir consumo" at bounding box center [141, 211] width 108 height 14
click at [151, 194] on button "IMPRESSORA" at bounding box center [140, 194] width 49 height 11
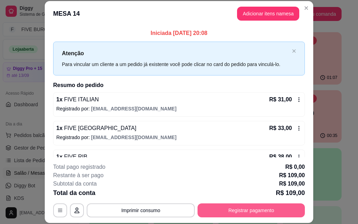
click at [260, 210] on button "Registrar pagamento" at bounding box center [251, 211] width 107 height 14
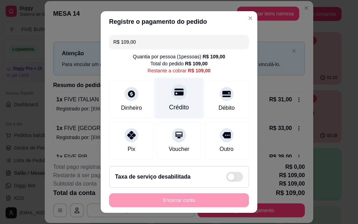
click at [167, 100] on div "Crédito" at bounding box center [179, 98] width 49 height 41
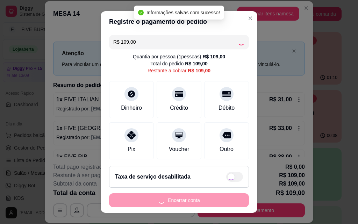
type input "R$ 0,00"
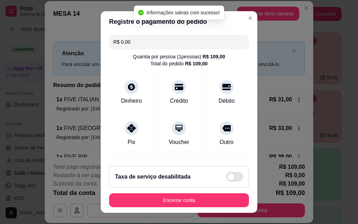
click at [194, 205] on button "Encerrar conta" at bounding box center [179, 200] width 140 height 14
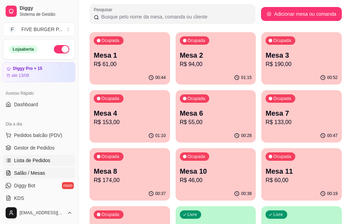
drag, startPoint x: 59, startPoint y: 159, endPoint x: 72, endPoint y: 157, distance: 12.4
click at [60, 159] on link "Lista de Pedidos" at bounding box center [39, 160] width 72 height 11
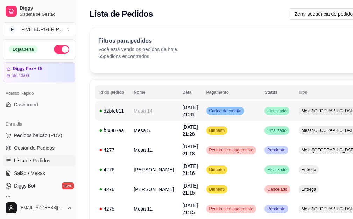
click at [206, 114] on div "Cartão de crédito" at bounding box center [225, 111] width 38 height 8
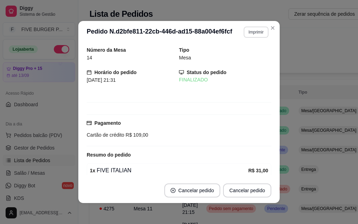
click at [252, 30] on button "Imprimir" at bounding box center [256, 32] width 25 height 11
click at [251, 55] on button "IMPRESSORA" at bounding box center [241, 56] width 51 height 11
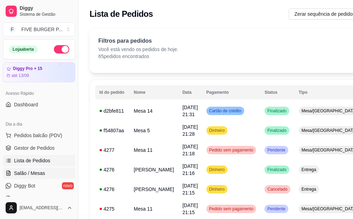
click at [31, 173] on span "Salão / Mesas" at bounding box center [29, 173] width 31 height 7
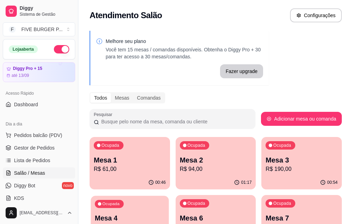
click at [164, 214] on p "Mesa 4" at bounding box center [130, 218] width 70 height 9
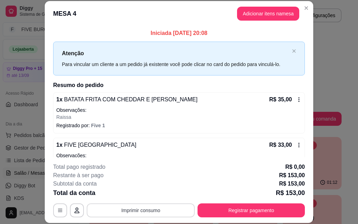
click at [170, 211] on button "Imprimir consumo" at bounding box center [141, 211] width 108 height 14
click at [159, 196] on button "IMPRESSORA" at bounding box center [140, 194] width 51 height 11
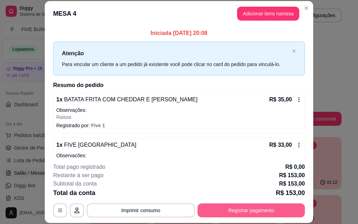
click at [233, 206] on button "Registrar pagamento" at bounding box center [251, 211] width 107 height 14
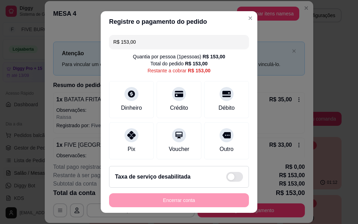
drag, startPoint x: 158, startPoint y: 41, endPoint x: 10, endPoint y: 83, distance: 153.2
click at [0, 63] on div "Registre o pagamento do pedido R$ 153,00 Quantia por pessoa ( 1 pessoas) R$ 153…" at bounding box center [179, 112] width 358 height 224
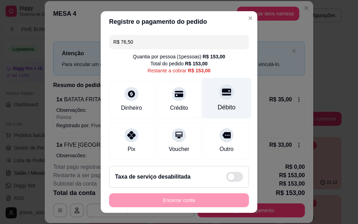
click at [219, 101] on div "Débito" at bounding box center [226, 98] width 49 height 41
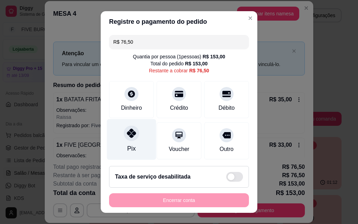
click at [128, 137] on icon at bounding box center [131, 133] width 9 height 9
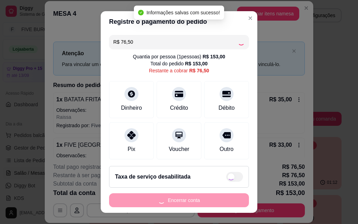
type input "R$ 0,00"
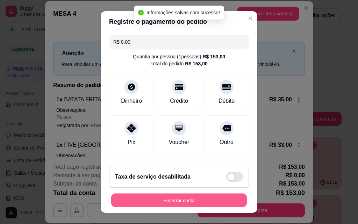
click at [195, 200] on button "Encerrar conta" at bounding box center [179, 201] width 136 height 14
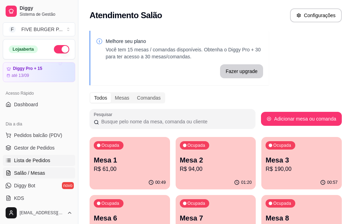
click at [45, 162] on span "Lista de Pedidos" at bounding box center [32, 160] width 36 height 7
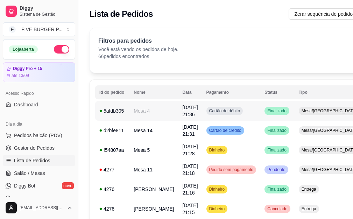
click at [236, 117] on td "Cartão de débito" at bounding box center [231, 111] width 58 height 20
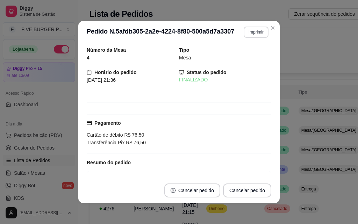
click at [253, 31] on button "Imprimir" at bounding box center [256, 32] width 25 height 11
click at [257, 55] on button "IMPRESSORA" at bounding box center [241, 56] width 51 height 11
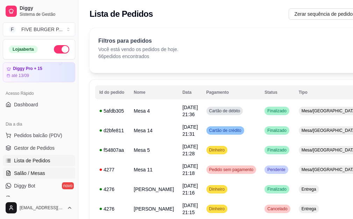
click at [26, 177] on link "Salão / Mesas" at bounding box center [39, 172] width 72 height 11
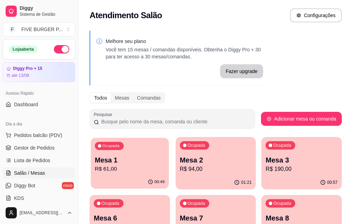
click at [112, 171] on p "R$ 61,00" at bounding box center [130, 169] width 70 height 8
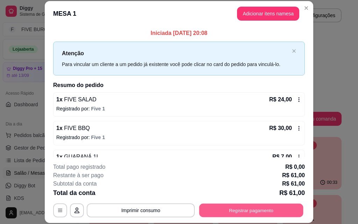
click at [285, 213] on button "Registrar pagamento" at bounding box center [251, 211] width 104 height 14
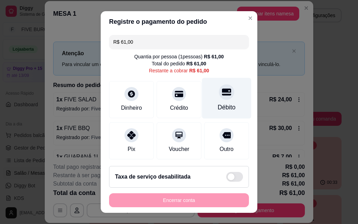
click at [227, 89] on div "Débito" at bounding box center [226, 98] width 49 height 41
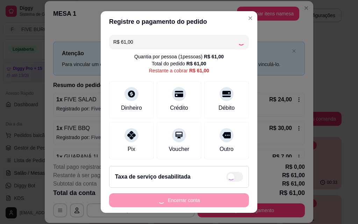
type input "R$ 0,00"
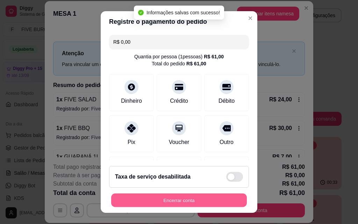
click at [215, 202] on button "Encerrar conta" at bounding box center [179, 201] width 136 height 14
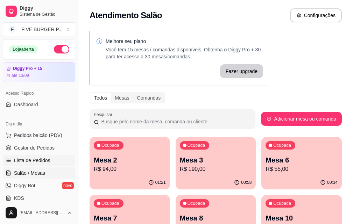
click at [43, 159] on span "Lista de Pedidos" at bounding box center [32, 160] width 36 height 7
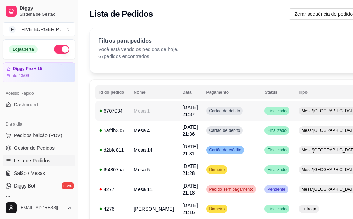
click at [260, 108] on td "Finalizado" at bounding box center [277, 111] width 34 height 20
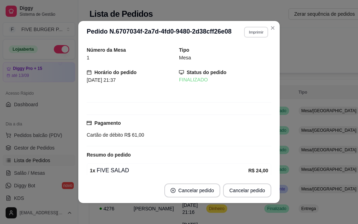
click at [252, 27] on button "Imprimir" at bounding box center [256, 32] width 24 height 11
click at [249, 52] on button "IMPRESSORA" at bounding box center [240, 56] width 49 height 11
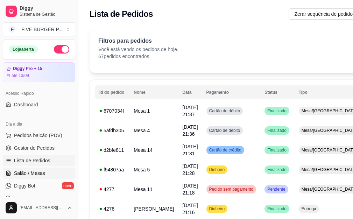
click at [42, 174] on span "Salão / Mesas" at bounding box center [29, 173] width 31 height 7
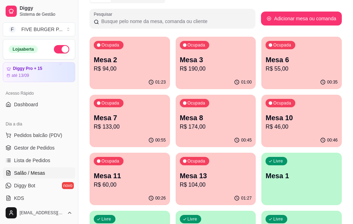
scroll to position [105, 0]
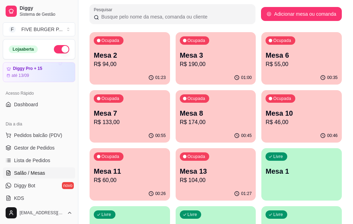
click at [261, 132] on div "00:46" at bounding box center [301, 136] width 80 height 14
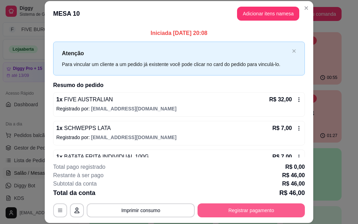
click at [240, 215] on button "Registrar pagamento" at bounding box center [251, 211] width 107 height 14
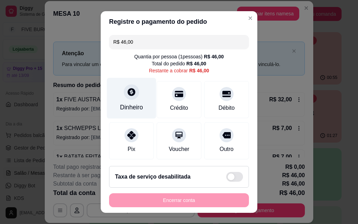
click at [132, 96] on div at bounding box center [131, 91] width 15 height 15
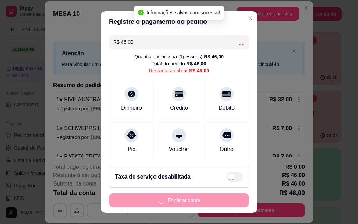
type input "R$ 0,00"
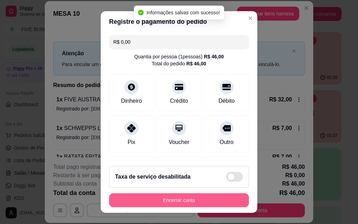
click at [199, 200] on button "Encerrar conta" at bounding box center [179, 200] width 140 height 14
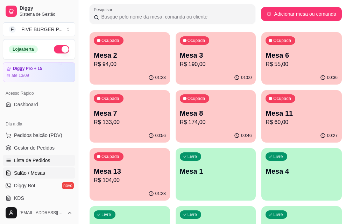
click at [56, 166] on link "Lista de Pedidos" at bounding box center [39, 160] width 72 height 11
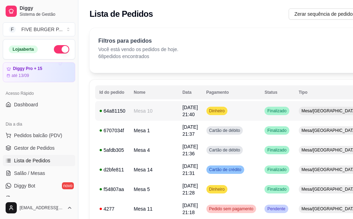
click at [238, 112] on td "Dinheiro" at bounding box center [231, 111] width 58 height 20
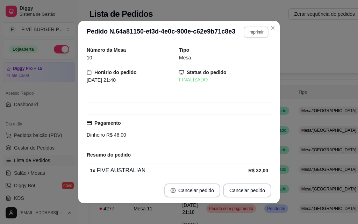
click at [252, 30] on button "Imprimir" at bounding box center [256, 32] width 25 height 11
click at [251, 55] on button "IMPRESSORA" at bounding box center [241, 56] width 49 height 11
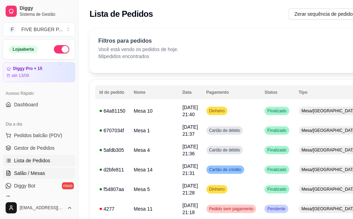
click at [42, 171] on span "Salão / Mesas" at bounding box center [29, 173] width 31 height 7
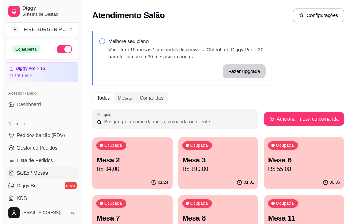
scroll to position [35, 0]
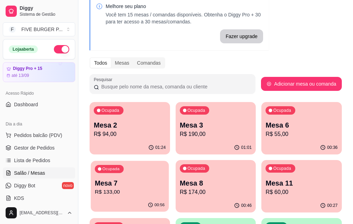
click at [164, 179] on p "Mesa 7" at bounding box center [130, 183] width 70 height 9
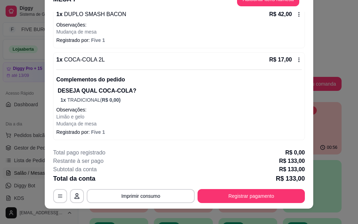
scroll to position [21, 0]
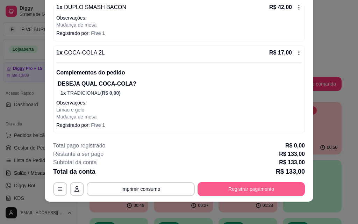
click at [243, 189] on button "Registrar pagamento" at bounding box center [251, 189] width 107 height 14
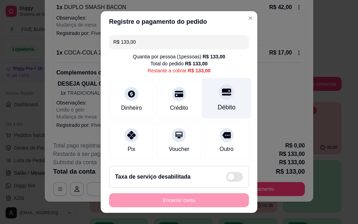
click at [222, 95] on icon at bounding box center [226, 92] width 9 height 7
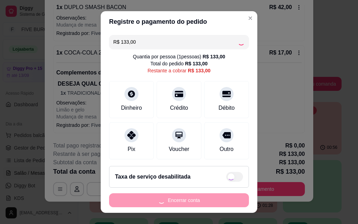
type input "R$ 0,00"
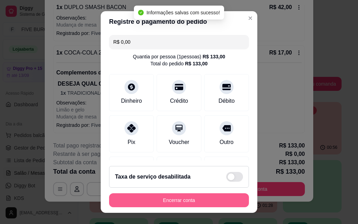
click at [205, 201] on button "Encerrar conta" at bounding box center [179, 200] width 140 height 14
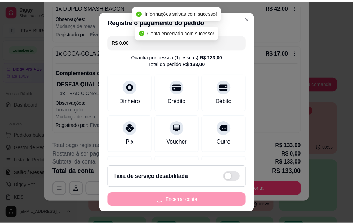
scroll to position [0, 0]
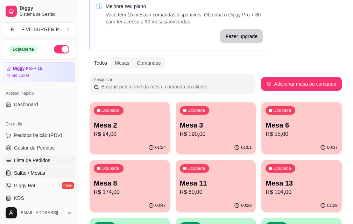
click at [49, 163] on link "Lista de Pedidos" at bounding box center [39, 160] width 72 height 11
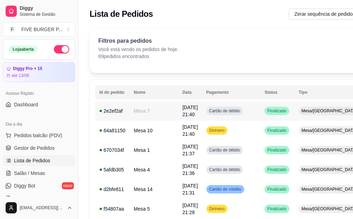
click at [221, 109] on span "Cartão de débito" at bounding box center [225, 111] width 34 height 6
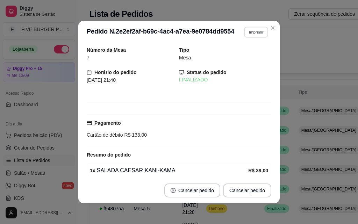
click at [244, 33] on button "Imprimir" at bounding box center [256, 32] width 24 height 11
click at [243, 57] on button "IMPRESSORA" at bounding box center [241, 56] width 51 height 11
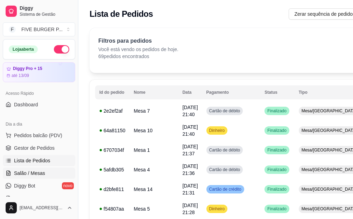
click at [50, 173] on link "Salão / Mesas" at bounding box center [39, 172] width 72 height 11
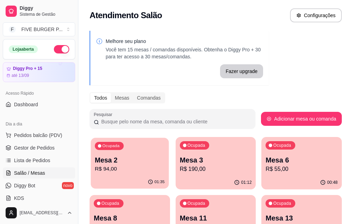
click at [134, 164] on p "Mesa 2" at bounding box center [130, 160] width 70 height 9
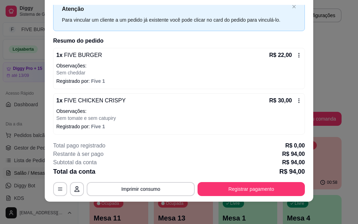
scroll to position [35, 0]
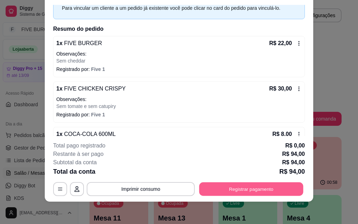
click at [287, 191] on button "Registrar pagamento" at bounding box center [251, 189] width 104 height 14
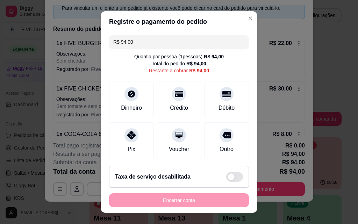
drag, startPoint x: 124, startPoint y: 45, endPoint x: 57, endPoint y: 76, distance: 73.8
click at [49, 55] on div "Registre o pagamento do pedido R$ 94,00 Quantia por pessoa ( 1 pessoas) R$ 94,0…" at bounding box center [179, 112] width 358 height 224
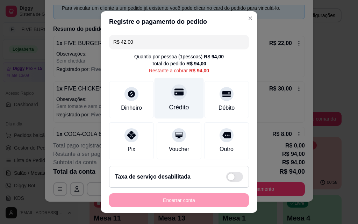
click at [171, 98] on div at bounding box center [178, 91] width 15 height 15
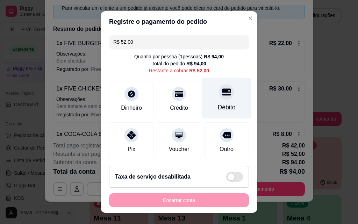
click at [228, 108] on div "Débito" at bounding box center [226, 98] width 49 height 41
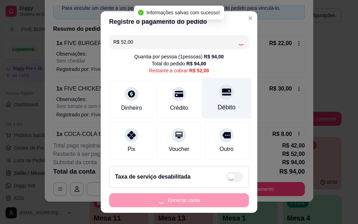
type input "R$ 0,00"
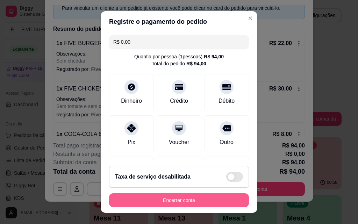
click at [183, 200] on button "Encerrar conta" at bounding box center [179, 200] width 140 height 14
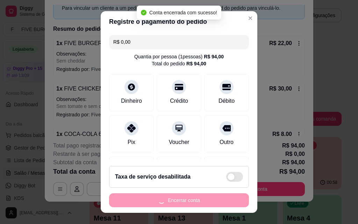
scroll to position [0, 0]
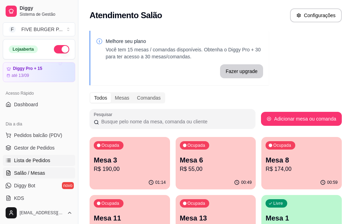
click at [48, 162] on span "Lista de Pedidos" at bounding box center [32, 160] width 36 height 7
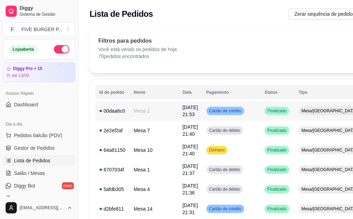
click at [229, 113] on td "Cartão de crédito" at bounding box center [231, 111] width 58 height 20
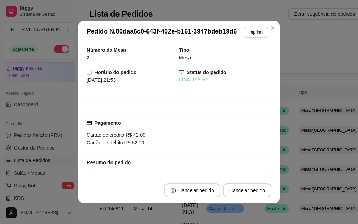
click at [251, 34] on button "Imprimir" at bounding box center [256, 32] width 25 height 11
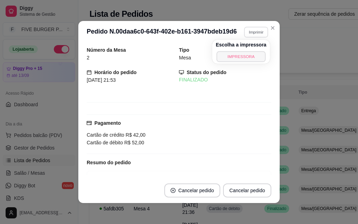
click at [249, 56] on button "IMPRESSORA" at bounding box center [240, 56] width 49 height 11
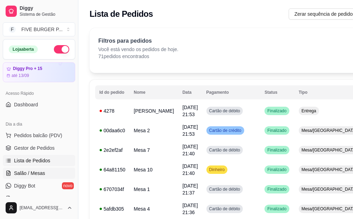
click at [50, 173] on link "Salão / Mesas" at bounding box center [39, 172] width 72 height 11
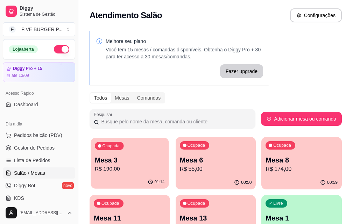
click at [116, 170] on p "R$ 190,00" at bounding box center [130, 169] width 70 height 8
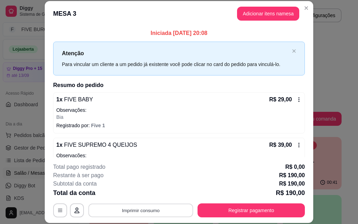
click at [120, 213] on button "Imprimir consumo" at bounding box center [140, 211] width 105 height 14
click at [122, 194] on button "IMPRESSORA" at bounding box center [140, 194] width 49 height 11
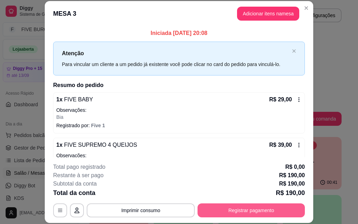
click at [270, 209] on button "Registrar pagamento" at bounding box center [251, 211] width 107 height 14
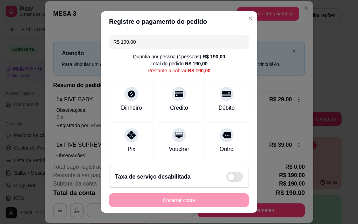
drag, startPoint x: 153, startPoint y: 43, endPoint x: 5, endPoint y: 79, distance: 152.2
click at [0, 56] on div "Registre o pagamento do pedido R$ 190,00 Quantia por pessoa ( 1 pessoas) R$ 190…" at bounding box center [179, 112] width 358 height 224
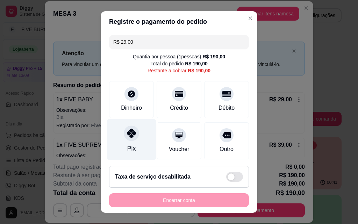
click at [133, 142] on div "Pix" at bounding box center [131, 139] width 49 height 41
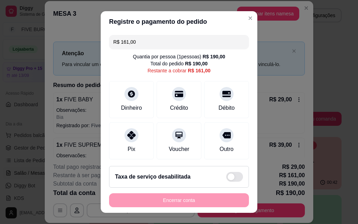
drag, startPoint x: 113, startPoint y: 45, endPoint x: 16, endPoint y: 60, distance: 98.8
click at [16, 60] on div "Registre o pagamento do pedido R$ 161,00 Quantia por pessoa ( 1 pessoas) R$ 190…" at bounding box center [179, 112] width 358 height 224
click at [238, 94] on div "R$ 29,00 Quantia por pessoa ( 1 pessoas) R$ 190,00 Total do pedido R$ 190,00 Re…" at bounding box center [179, 96] width 157 height 128
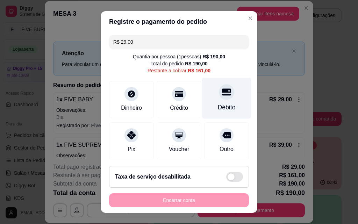
click at [225, 98] on div "Débito" at bounding box center [226, 98] width 49 height 41
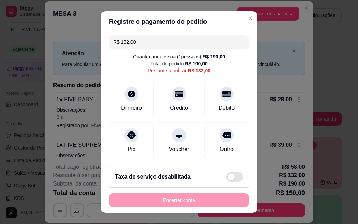
drag, startPoint x: 144, startPoint y: 42, endPoint x: 69, endPoint y: 42, distance: 74.8
click at [69, 42] on div "Registre o pagamento do pedido R$ 132,00 Quantia por pessoa ( 1 pessoas) R$ 190…" at bounding box center [179, 112] width 358 height 224
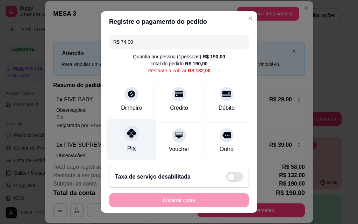
click at [139, 131] on div "Pix" at bounding box center [131, 139] width 49 height 41
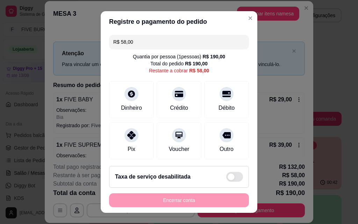
drag, startPoint x: 146, startPoint y: 44, endPoint x: 42, endPoint y: 41, distance: 103.9
click at [42, 41] on div "Registre o pagamento do pedido R$ 58,00 Quantia por pessoa ( 1 pessoas) R$ 190,…" at bounding box center [179, 112] width 358 height 224
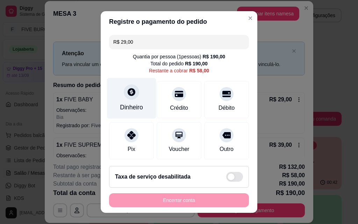
click at [131, 103] on div "Dinheiro" at bounding box center [131, 98] width 49 height 41
click at [138, 108] on div "Dinheiro" at bounding box center [131, 107] width 23 height 9
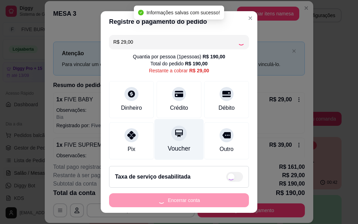
type input "R$ 0,00"
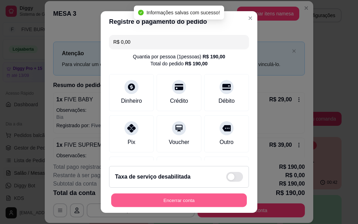
click at [191, 205] on button "Encerrar conta" at bounding box center [179, 201] width 136 height 14
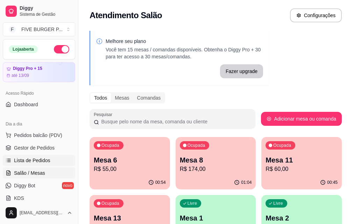
click at [59, 165] on link "Lista de Pedidos" at bounding box center [39, 160] width 72 height 11
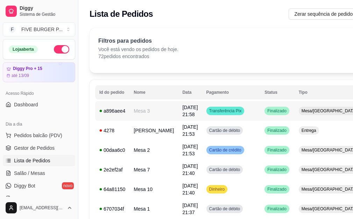
click at [241, 113] on td "Transferência Pix" at bounding box center [231, 111] width 58 height 20
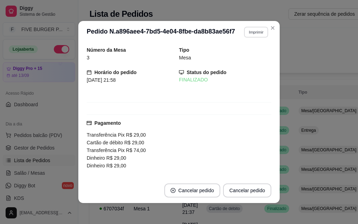
click at [257, 33] on button "Imprimir" at bounding box center [256, 32] width 24 height 11
click at [256, 56] on button "IMPRESSORA" at bounding box center [240, 56] width 49 height 11
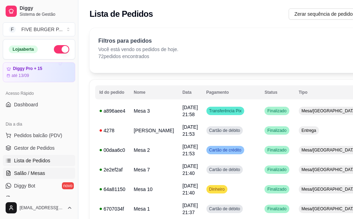
click at [32, 170] on span "Salão / Mesas" at bounding box center [29, 173] width 31 height 7
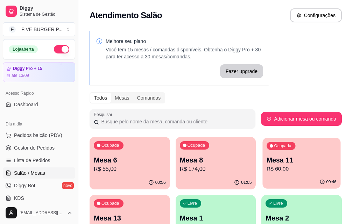
click at [263, 177] on div "00:46" at bounding box center [302, 182] width 78 height 13
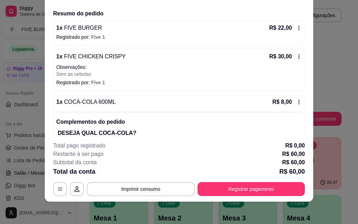
scroll to position [46, 0]
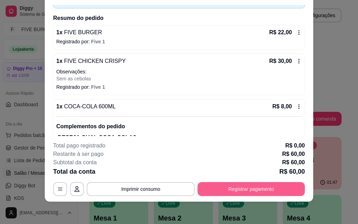
click at [229, 191] on button "Registrar pagamento" at bounding box center [251, 189] width 107 height 14
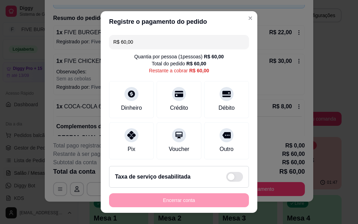
drag, startPoint x: 154, startPoint y: 48, endPoint x: 63, endPoint y: 47, distance: 91.3
click at [63, 47] on div "Registre o pagamento do pedido R$ 60,00 Quantia por pessoa ( 1 pessoas) R$ 60,0…" at bounding box center [179, 112] width 358 height 224
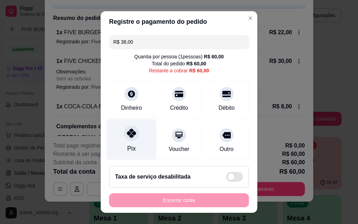
click at [137, 134] on div "Pix" at bounding box center [131, 139] width 49 height 41
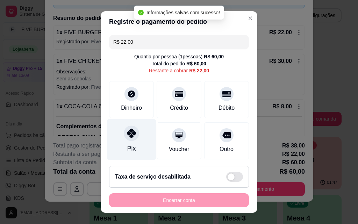
click at [135, 136] on div "Pix" at bounding box center [131, 139] width 49 height 41
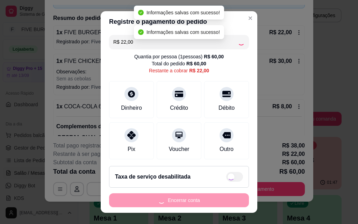
type input "R$ 0,00"
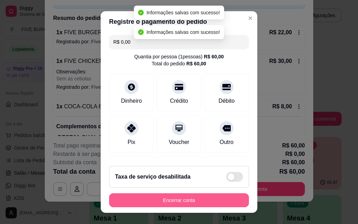
click at [178, 198] on button "Encerrar conta" at bounding box center [179, 200] width 140 height 14
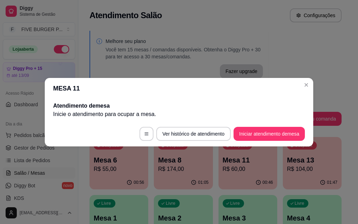
scroll to position [0, 0]
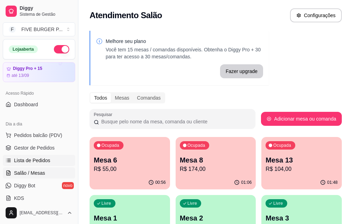
click at [44, 160] on span "Lista de Pedidos" at bounding box center [32, 160] width 36 height 7
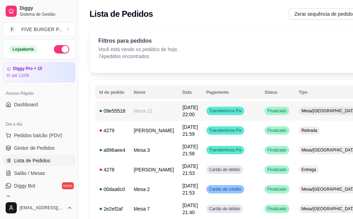
click at [219, 114] on div "Transferência Pix" at bounding box center [225, 111] width 38 height 8
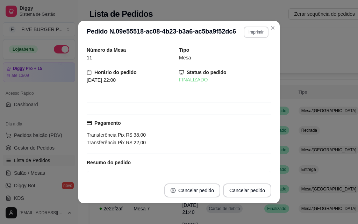
click at [245, 32] on button "Imprimir" at bounding box center [256, 32] width 25 height 11
click at [241, 54] on button "IMPRESSORA" at bounding box center [241, 56] width 49 height 11
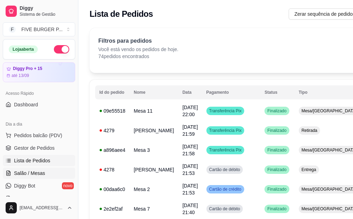
click at [47, 175] on link "Salão / Mesas" at bounding box center [39, 172] width 72 height 11
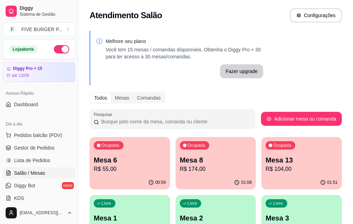
click at [185, 166] on p "R$ 174,00" at bounding box center [216, 169] width 72 height 8
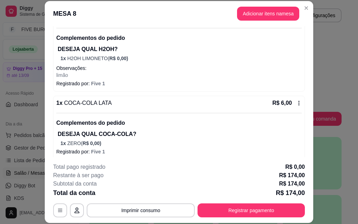
scroll to position [270, 0]
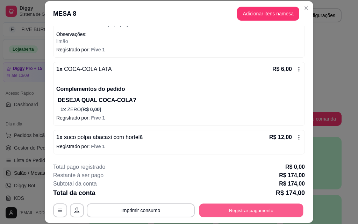
click at [263, 215] on button "Registrar pagamento" at bounding box center [251, 211] width 104 height 14
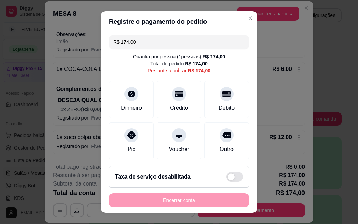
drag, startPoint x: 144, startPoint y: 40, endPoint x: 80, endPoint y: 54, distance: 65.2
click at [80, 54] on div "Registre o pagamento do pedido R$ 174,00 Quantia por pessoa ( 1 pessoas) R$ 174…" at bounding box center [179, 112] width 358 height 224
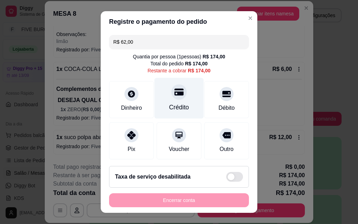
click at [156, 108] on div "Crédito" at bounding box center [179, 98] width 49 height 41
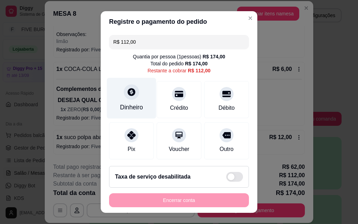
click at [135, 95] on div "Dinheiro" at bounding box center [131, 98] width 49 height 41
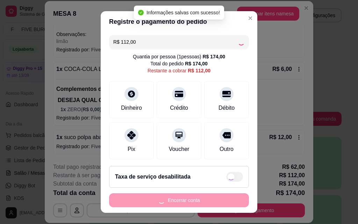
type input "R$ 0,00"
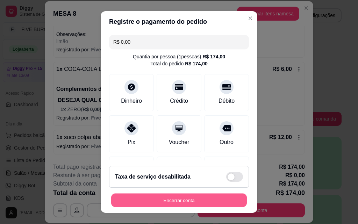
click at [192, 199] on button "Encerrar conta" at bounding box center [179, 201] width 136 height 14
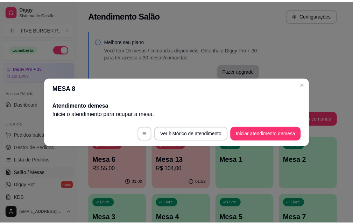
scroll to position [0, 0]
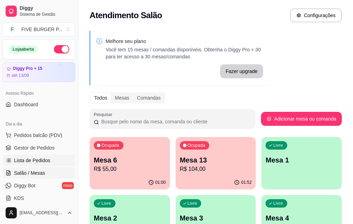
click at [38, 162] on span "Lista de Pedidos" at bounding box center [32, 160] width 36 height 7
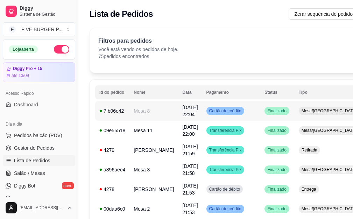
click at [235, 111] on td "Cartão de crédito" at bounding box center [231, 111] width 58 height 20
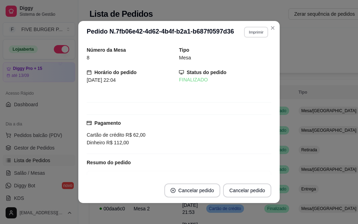
click at [244, 36] on button "Imprimir" at bounding box center [256, 32] width 24 height 11
click at [250, 56] on button "IMPRESSORA" at bounding box center [241, 56] width 51 height 11
click at [267, 29] on button "Close" at bounding box center [272, 27] width 11 height 11
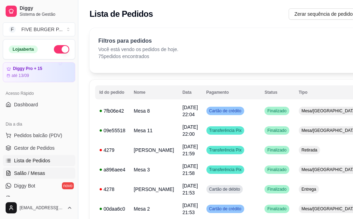
click at [53, 170] on link "Salão / Mesas" at bounding box center [39, 172] width 72 height 11
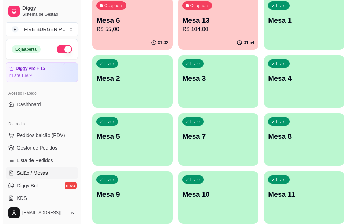
scroll to position [168, 0]
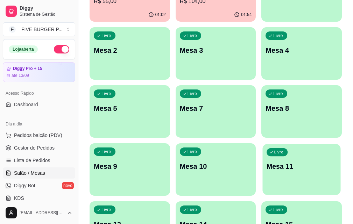
click at [302, 144] on div "Livre Mesa 11" at bounding box center [302, 165] width 78 height 43
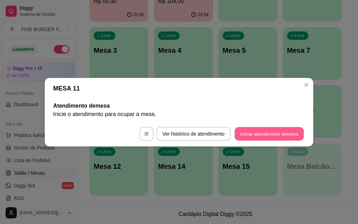
click at [292, 130] on button "Iniciar atendimento de mesa" at bounding box center [269, 134] width 69 height 14
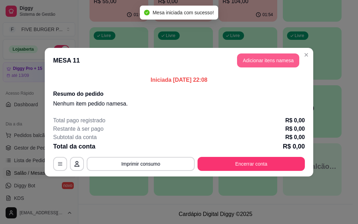
click at [280, 60] on button "Adicionar itens na mesa" at bounding box center [268, 60] width 62 height 14
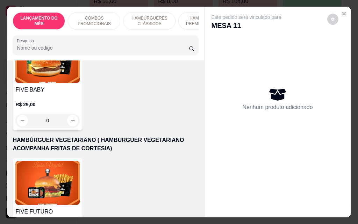
scroll to position [1888, 0]
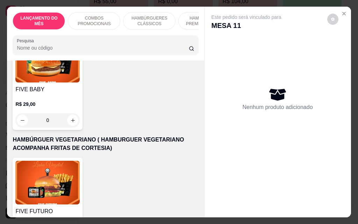
click at [73, 113] on div "0" at bounding box center [47, 120] width 64 height 14
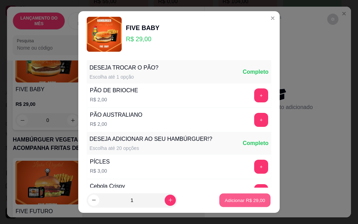
click at [249, 201] on p "Adicionar R$ 29,00" at bounding box center [245, 200] width 41 height 7
type input "1"
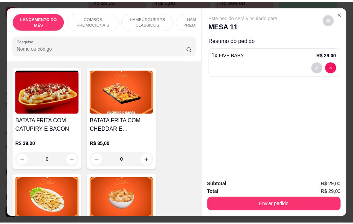
scroll to position [2308, 0]
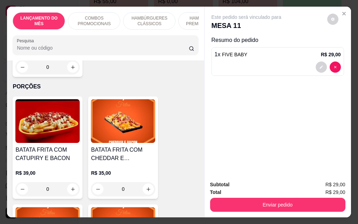
click at [146, 182] on div "0" at bounding box center [123, 189] width 64 height 14
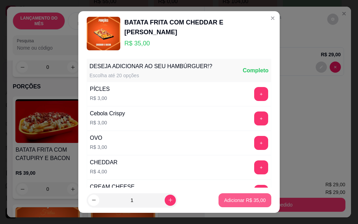
click at [255, 200] on p "Adicionar R$ 35,00" at bounding box center [245, 200] width 42 height 7
type input "1"
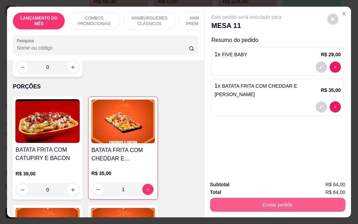
click at [265, 202] on button "Enviar pedido" at bounding box center [277, 205] width 135 height 14
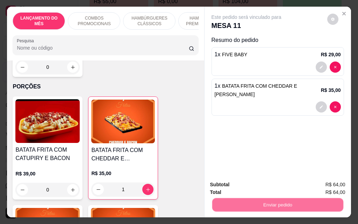
click at [250, 184] on button "Não registrar e enviar pedido" at bounding box center [254, 184] width 71 height 13
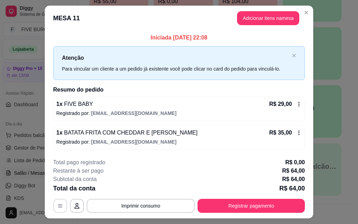
click at [61, 207] on button "button" at bounding box center [60, 206] width 14 height 14
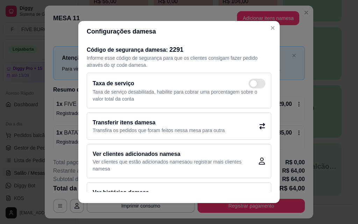
click at [259, 125] on icon at bounding box center [262, 126] width 6 height 6
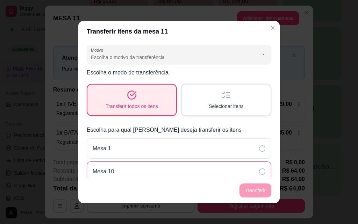
click at [259, 173] on icon at bounding box center [262, 172] width 6 height 6
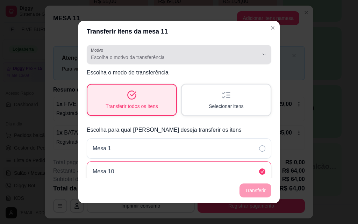
click at [186, 60] on span "Escolha o motivo da transferência" at bounding box center [175, 57] width 168 height 7
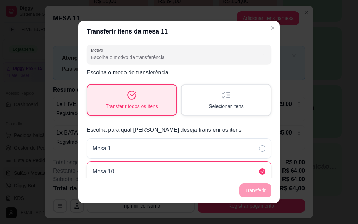
click at [185, 91] on li "Mudança de mesa" at bounding box center [173, 85] width 167 height 11
type input "TABLE_TRANSFER"
select select "TABLE_TRANSFER"
click at [251, 193] on button "Transferir" at bounding box center [256, 191] width 32 height 14
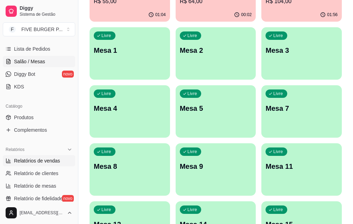
scroll to position [105, 0]
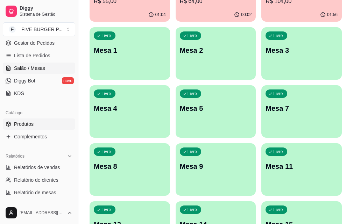
click at [42, 128] on link "Produtos" at bounding box center [39, 124] width 72 height 11
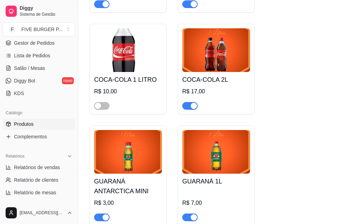
scroll to position [3741, 0]
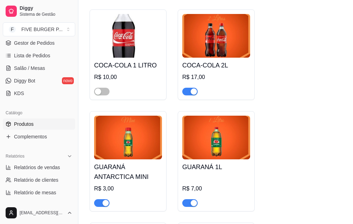
click at [187, 199] on span "button" at bounding box center [189, 203] width 15 height 8
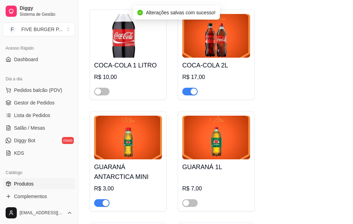
scroll to position [0, 0]
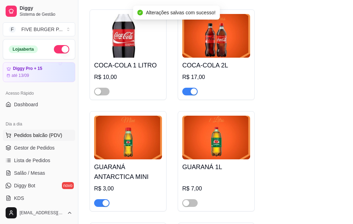
click at [48, 134] on span "Pedidos balcão (PDV)" at bounding box center [38, 135] width 48 height 7
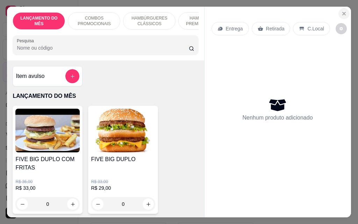
click at [341, 13] on icon "Close" at bounding box center [344, 14] width 6 height 6
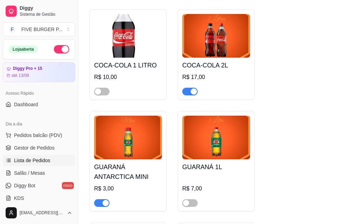
click at [42, 164] on span "Lista de Pedidos" at bounding box center [32, 160] width 36 height 7
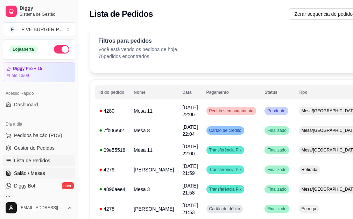
click at [43, 170] on span "Salão / Mesas" at bounding box center [29, 173] width 31 height 7
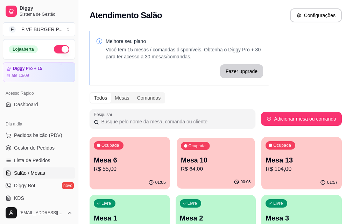
click at [194, 166] on p "R$ 64,00" at bounding box center [216, 169] width 70 height 8
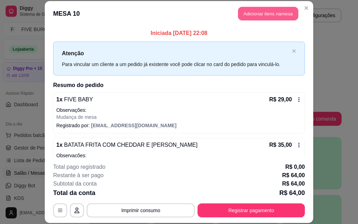
click at [248, 12] on button "Adicionar itens na mesa" at bounding box center [268, 14] width 60 height 14
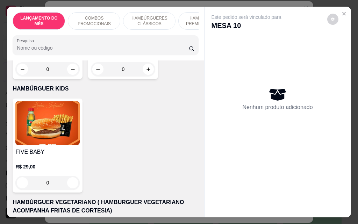
scroll to position [1818, 0]
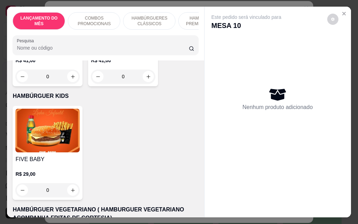
click at [69, 183] on div "0" at bounding box center [47, 190] width 64 height 14
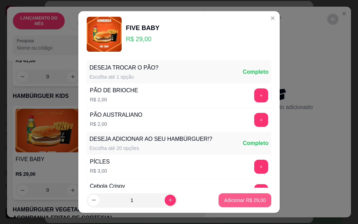
click at [228, 199] on p "Adicionar R$ 29,00" at bounding box center [245, 200] width 42 height 7
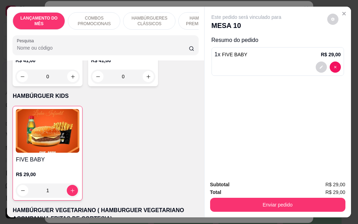
type input "1"
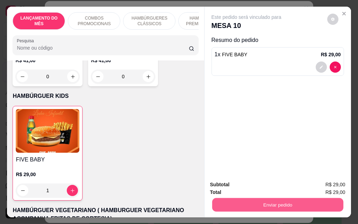
click at [253, 204] on button "Enviar pedido" at bounding box center [277, 205] width 131 height 14
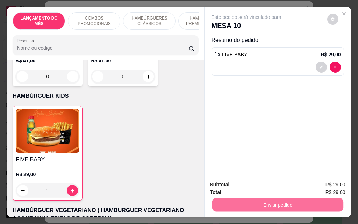
click at [253, 188] on button "Não registrar e enviar pedido" at bounding box center [254, 184] width 71 height 13
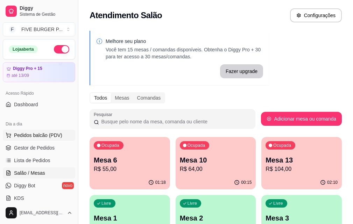
click at [33, 133] on span "Pedidos balcão (PDV)" at bounding box center [38, 135] width 48 height 7
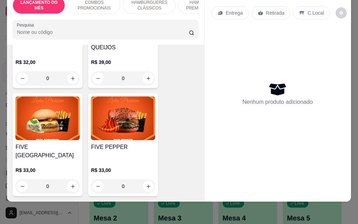
scroll to position [1014, 0]
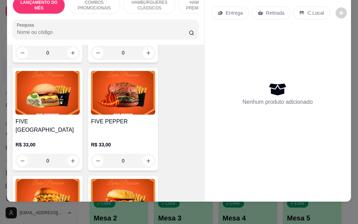
click at [69, 154] on div "0" at bounding box center [47, 161] width 64 height 14
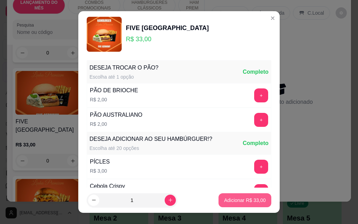
click at [240, 199] on p "Adicionar R$ 33,00" at bounding box center [245, 200] width 42 height 7
type input "1"
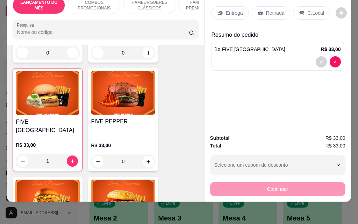
click at [230, 13] on div "Entrega" at bounding box center [230, 12] width 37 height 13
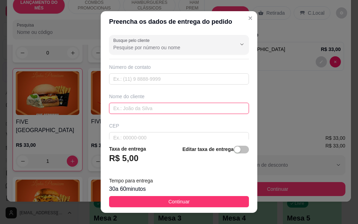
click at [181, 106] on input "text" at bounding box center [179, 108] width 140 height 11
type input "tarcizio"
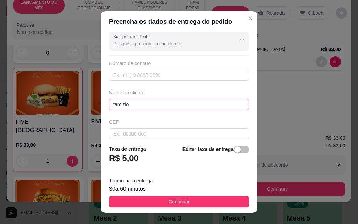
scroll to position [81, 0]
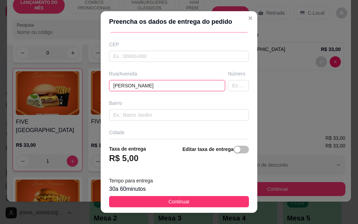
type input "[PERSON_NAME]"
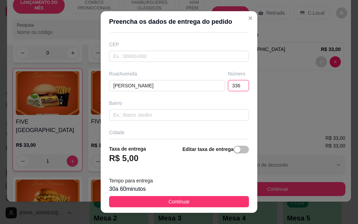
type input "336"
click at [194, 200] on button "Continuar" at bounding box center [179, 201] width 140 height 11
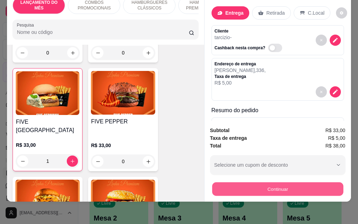
click at [260, 189] on button "Continuar" at bounding box center [277, 189] width 131 height 14
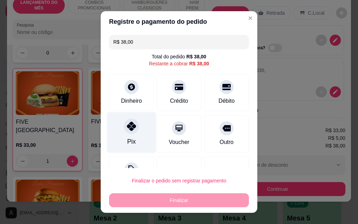
click at [134, 130] on div at bounding box center [131, 126] width 15 height 15
type input "R$ 0,00"
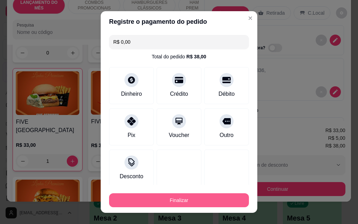
click at [173, 200] on button "Finalizar" at bounding box center [179, 200] width 140 height 14
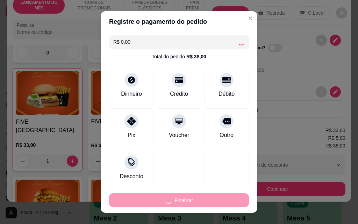
type input "0"
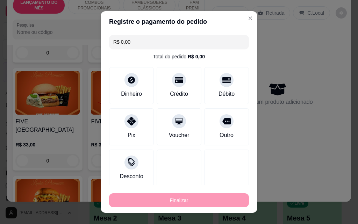
type input "-R$ 38,00"
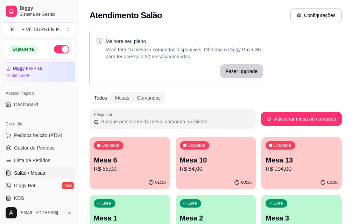
click at [137, 164] on p "Mesa 6" at bounding box center [130, 160] width 72 height 10
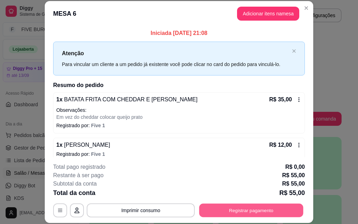
click at [243, 217] on button "Registrar pagamento" at bounding box center [251, 211] width 104 height 14
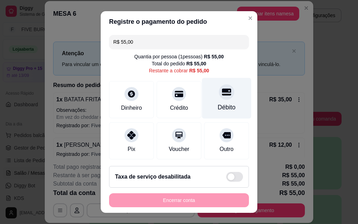
click at [224, 105] on div "Débito" at bounding box center [227, 107] width 18 height 9
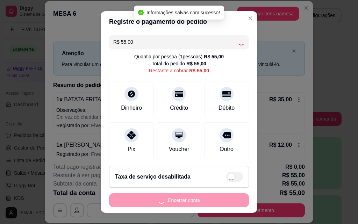
type input "R$ 0,00"
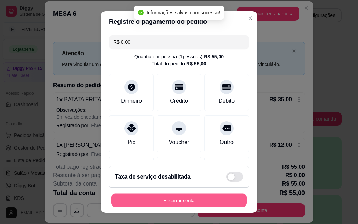
click at [209, 201] on button "Encerrar conta" at bounding box center [179, 201] width 136 height 14
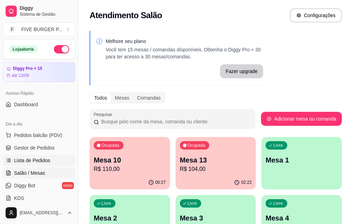
click at [37, 163] on span "Lista de Pedidos" at bounding box center [32, 160] width 36 height 7
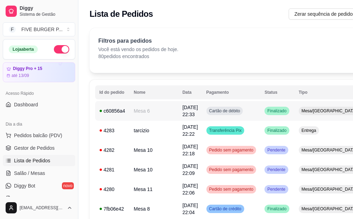
click at [236, 115] on td "Cartão de débito" at bounding box center [231, 111] width 58 height 20
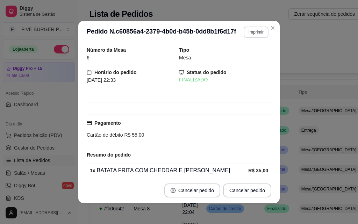
click at [255, 33] on button "Imprimir" at bounding box center [256, 32] width 25 height 11
click at [256, 53] on button "IMPRESSORA" at bounding box center [241, 56] width 51 height 11
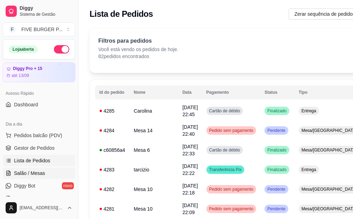
click at [44, 173] on link "Salão / Mesas" at bounding box center [39, 172] width 72 height 11
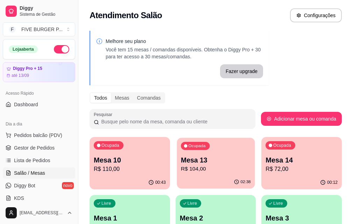
click at [201, 170] on p "R$ 104,00" at bounding box center [216, 169] width 70 height 8
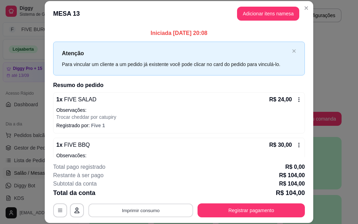
click at [155, 207] on button "Imprimir consumo" at bounding box center [140, 211] width 105 height 14
click at [151, 197] on button "IMPRESSORA" at bounding box center [140, 194] width 51 height 11
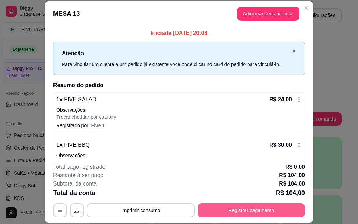
click at [249, 216] on button "Registrar pagamento" at bounding box center [251, 211] width 107 height 14
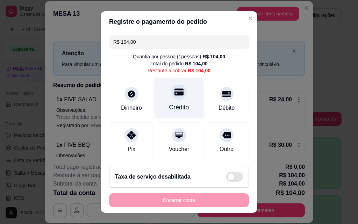
click at [181, 112] on div "Crédito" at bounding box center [179, 107] width 20 height 9
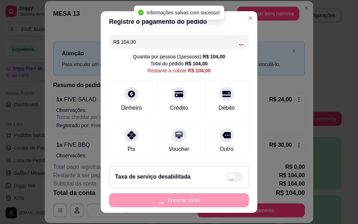
type input "R$ 0,00"
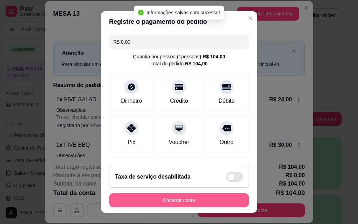
click at [223, 200] on button "Encerrar conta" at bounding box center [179, 200] width 140 height 14
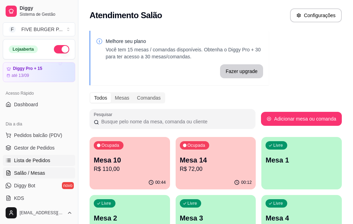
click at [40, 162] on span "Lista de Pedidos" at bounding box center [32, 160] width 36 height 7
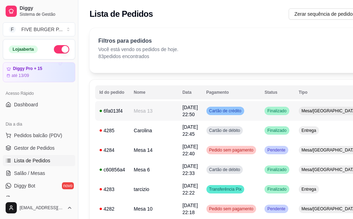
click at [241, 110] on td "Cartão de crédito" at bounding box center [231, 111] width 58 height 20
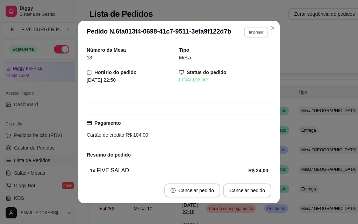
click at [256, 31] on button "Imprimir" at bounding box center [256, 32] width 24 height 11
click at [251, 55] on button "IMPRESSORA" at bounding box center [241, 56] width 49 height 11
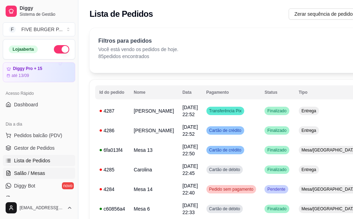
click at [46, 177] on link "Salão / Mesas" at bounding box center [39, 172] width 72 height 11
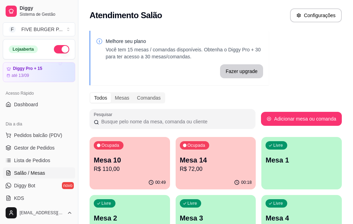
click at [132, 169] on p "R$ 110,00" at bounding box center [130, 169] width 72 height 8
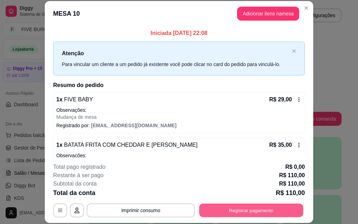
click at [257, 209] on button "Registrar pagamento" at bounding box center [251, 211] width 104 height 14
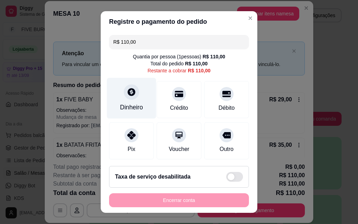
click at [130, 101] on div "Dinheiro" at bounding box center [131, 98] width 49 height 41
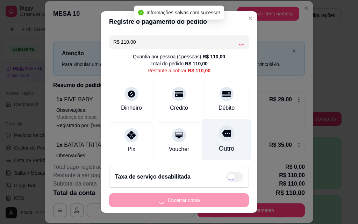
type input "R$ 0,00"
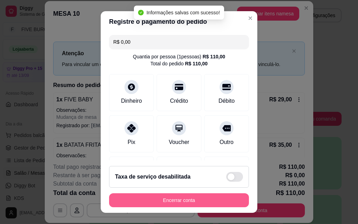
click at [206, 196] on button "Encerrar conta" at bounding box center [179, 200] width 140 height 14
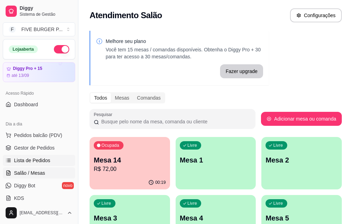
click at [63, 161] on link "Lista de Pedidos" at bounding box center [39, 160] width 72 height 11
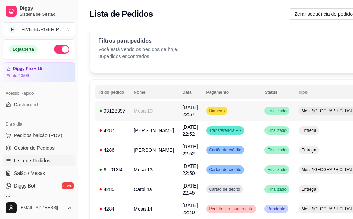
click at [217, 113] on td "Dinheiro" at bounding box center [231, 111] width 58 height 20
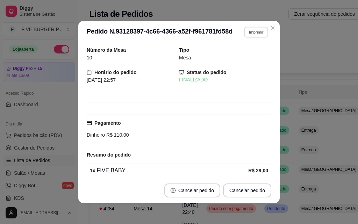
click at [251, 34] on button "Imprimir" at bounding box center [256, 32] width 24 height 11
click at [248, 57] on button "IMPRESSORA" at bounding box center [241, 56] width 49 height 11
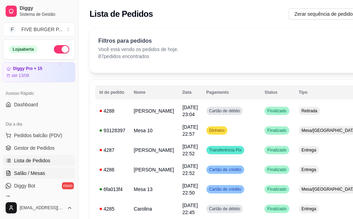
drag, startPoint x: 49, startPoint y: 177, endPoint x: 45, endPoint y: 177, distance: 3.9
click at [49, 177] on link "Salão / Mesas" at bounding box center [39, 172] width 72 height 11
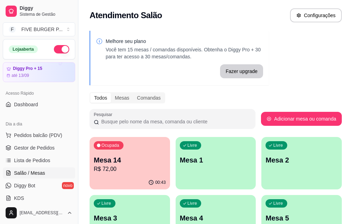
click at [123, 167] on p "R$ 72,00" at bounding box center [130, 169] width 72 height 8
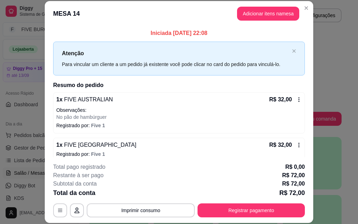
drag, startPoint x: 233, startPoint y: 199, endPoint x: 229, endPoint y: 205, distance: 7.2
click at [233, 201] on div "**********" at bounding box center [179, 190] width 252 height 55
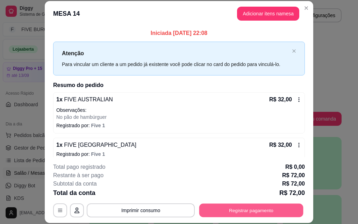
click at [230, 206] on button "Registrar pagamento" at bounding box center [251, 211] width 104 height 14
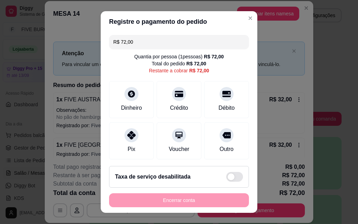
drag, startPoint x: 179, startPoint y: 46, endPoint x: 165, endPoint y: 54, distance: 16.0
click at [166, 53] on div "R$ 72,00 Quantia por pessoa ( 1 pessoas) R$ 72,00 Total do pedido R$ 72,00 Rest…" at bounding box center [179, 96] width 157 height 128
drag, startPoint x: 112, startPoint y: 38, endPoint x: 0, endPoint y: 35, distance: 112.3
click at [0, 35] on div "Registre o pagamento do pedido R$ 72,00 Quantia por pessoa ( 1 pessoas) R$ 72,0…" at bounding box center [179, 112] width 358 height 224
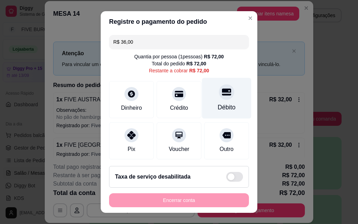
click at [219, 99] on div at bounding box center [226, 91] width 15 height 15
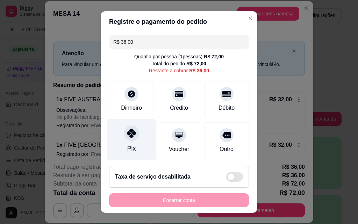
click at [127, 140] on div at bounding box center [131, 133] width 15 height 15
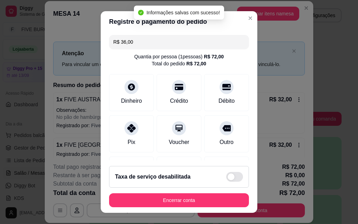
type input "R$ 0,00"
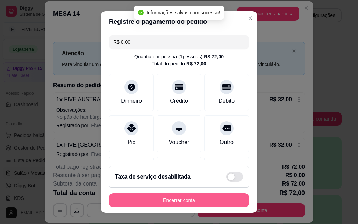
click at [197, 200] on button "Encerrar conta" at bounding box center [179, 200] width 140 height 14
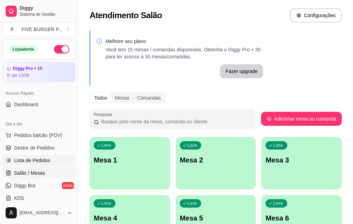
click at [50, 160] on link "Lista de Pedidos" at bounding box center [39, 160] width 72 height 11
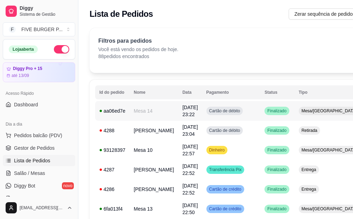
click at [235, 118] on td "Cartão de débito" at bounding box center [231, 111] width 58 height 20
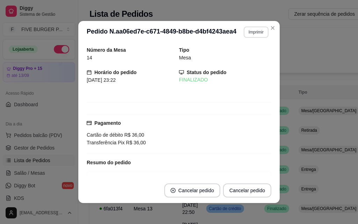
click at [254, 36] on button "Imprimir" at bounding box center [256, 32] width 25 height 11
click at [255, 58] on button "IMPRESSORA" at bounding box center [240, 56] width 49 height 11
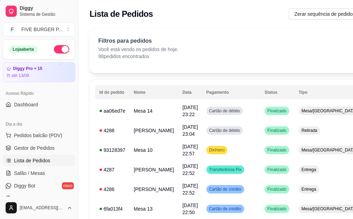
click at [54, 48] on button "button" at bounding box center [61, 49] width 15 height 8
